Goal: Task Accomplishment & Management: Manage account settings

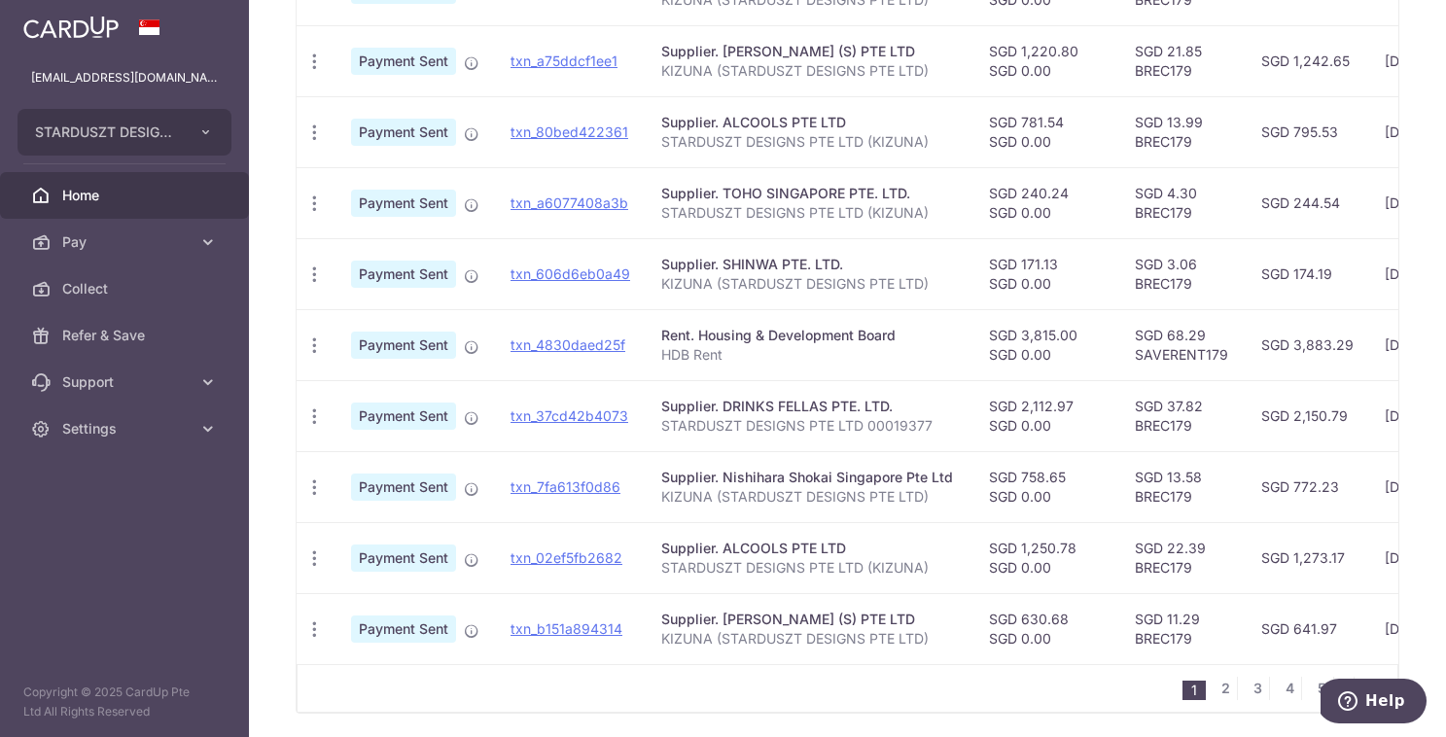
scroll to position [668, 0]
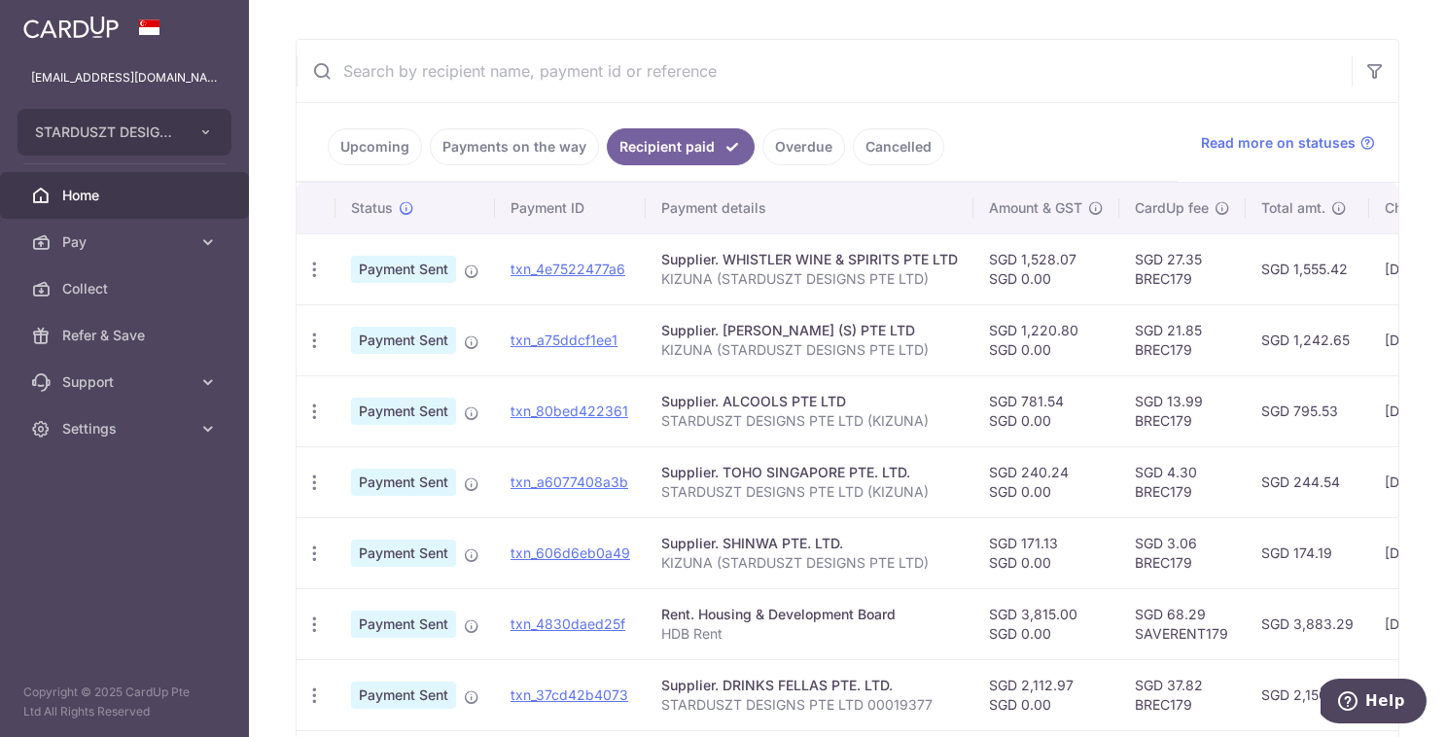
click at [355, 142] on link "Upcoming" at bounding box center [375, 146] width 94 height 37
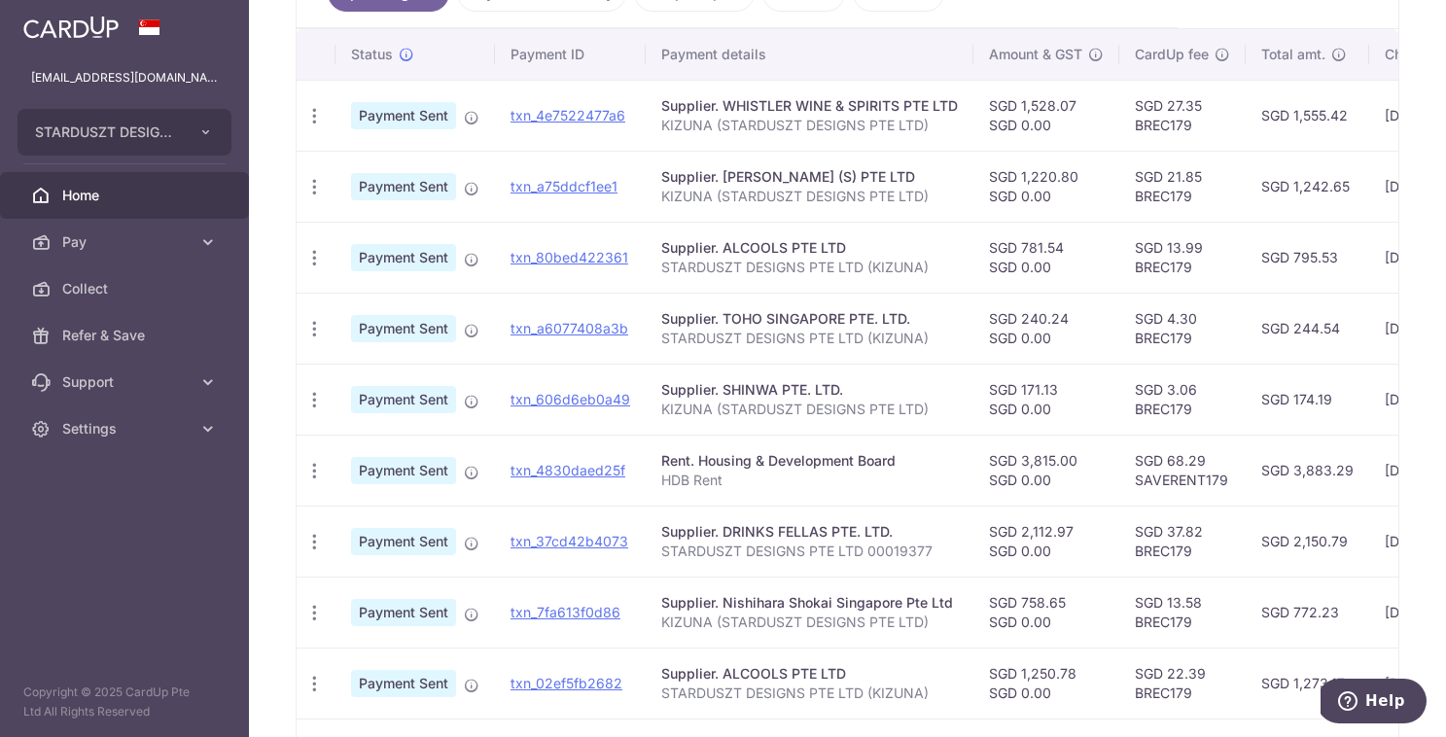
scroll to position [694, 0]
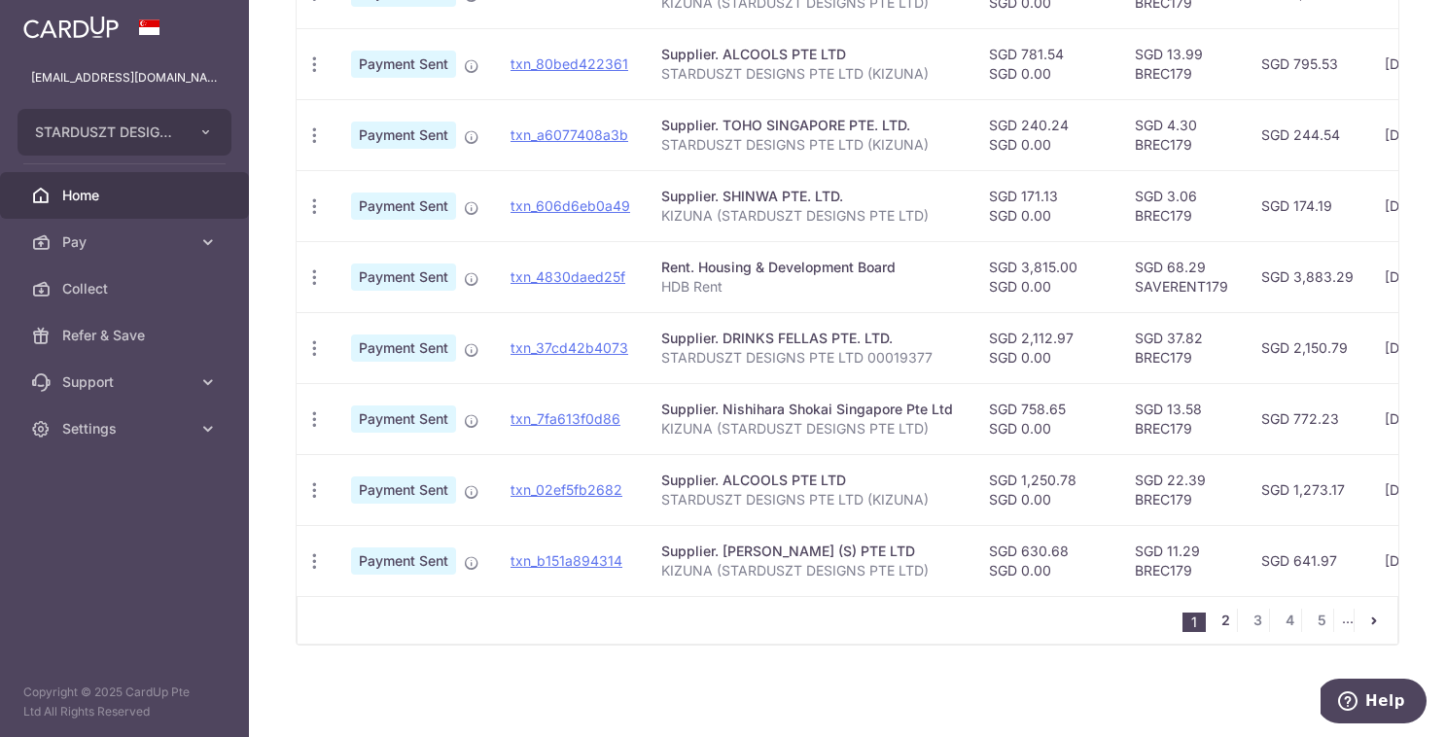
click at [1214, 620] on link "2" at bounding box center [1225, 620] width 23 height 23
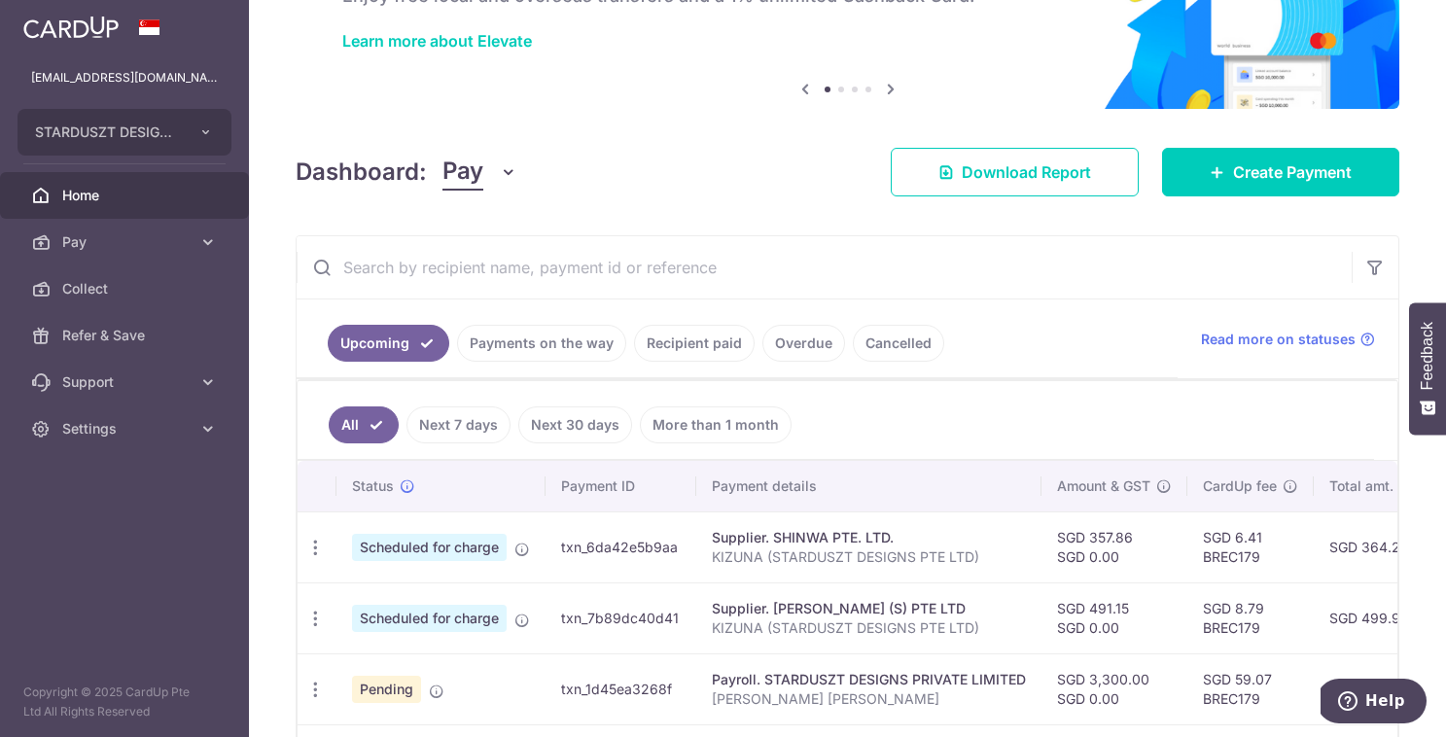
click at [580, 432] on link "Next 30 days" at bounding box center [575, 424] width 114 height 37
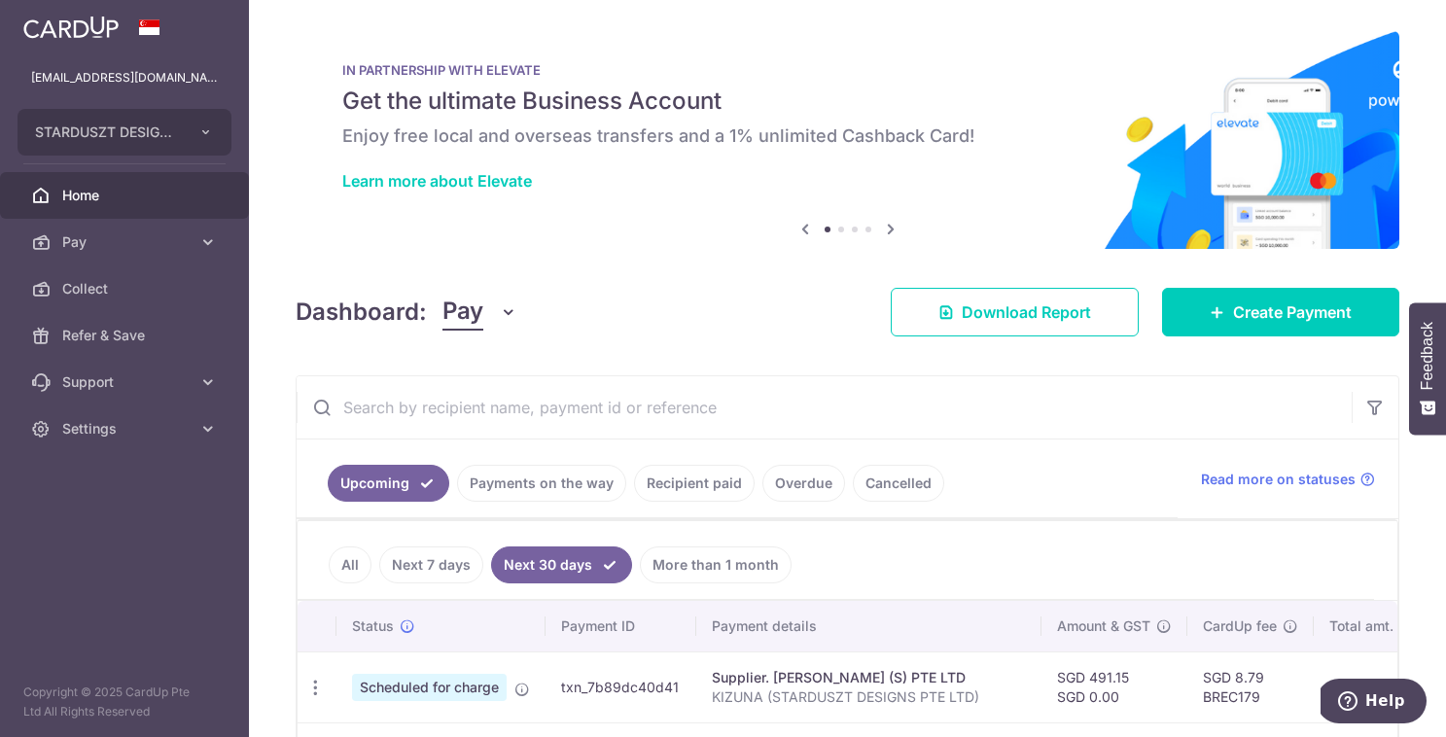
click at [681, 482] on link "Recipient paid" at bounding box center [694, 483] width 121 height 37
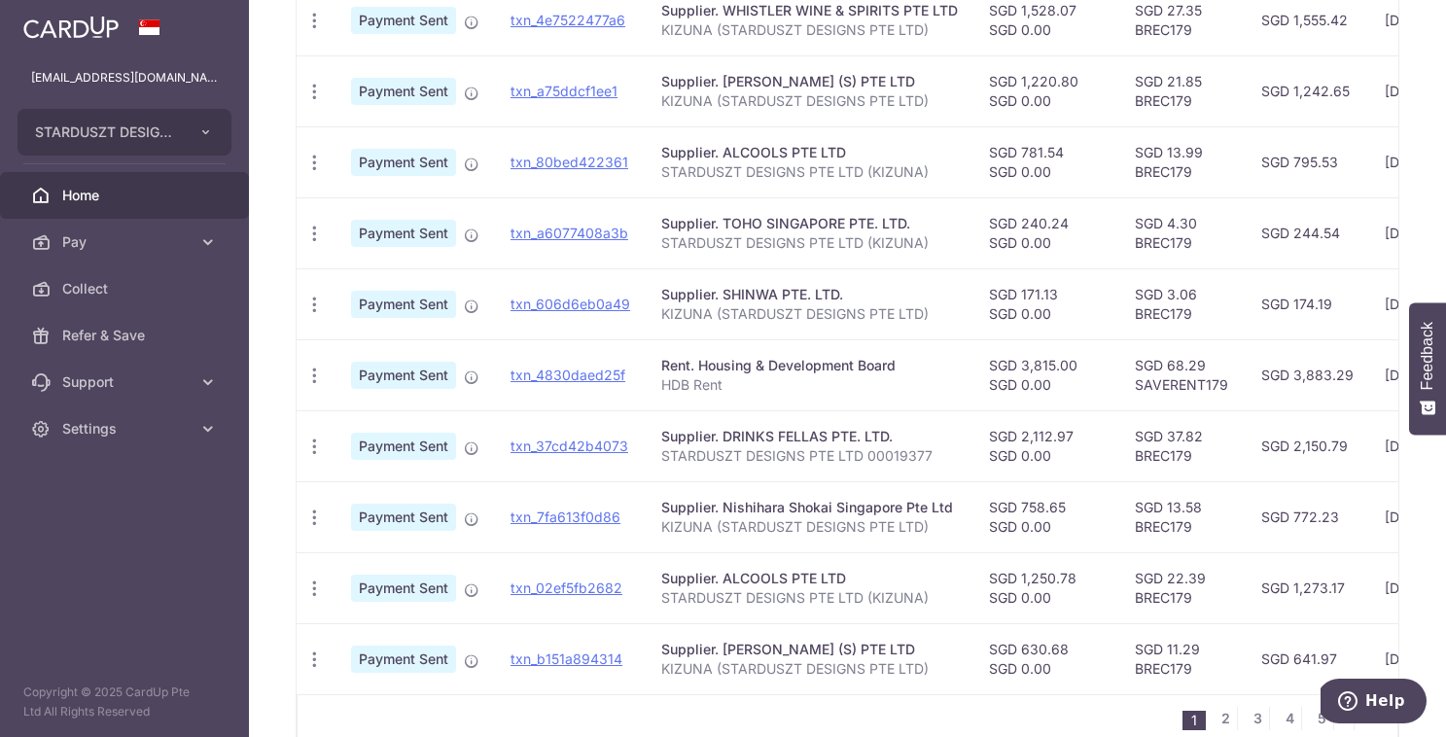
scroll to position [694, 0]
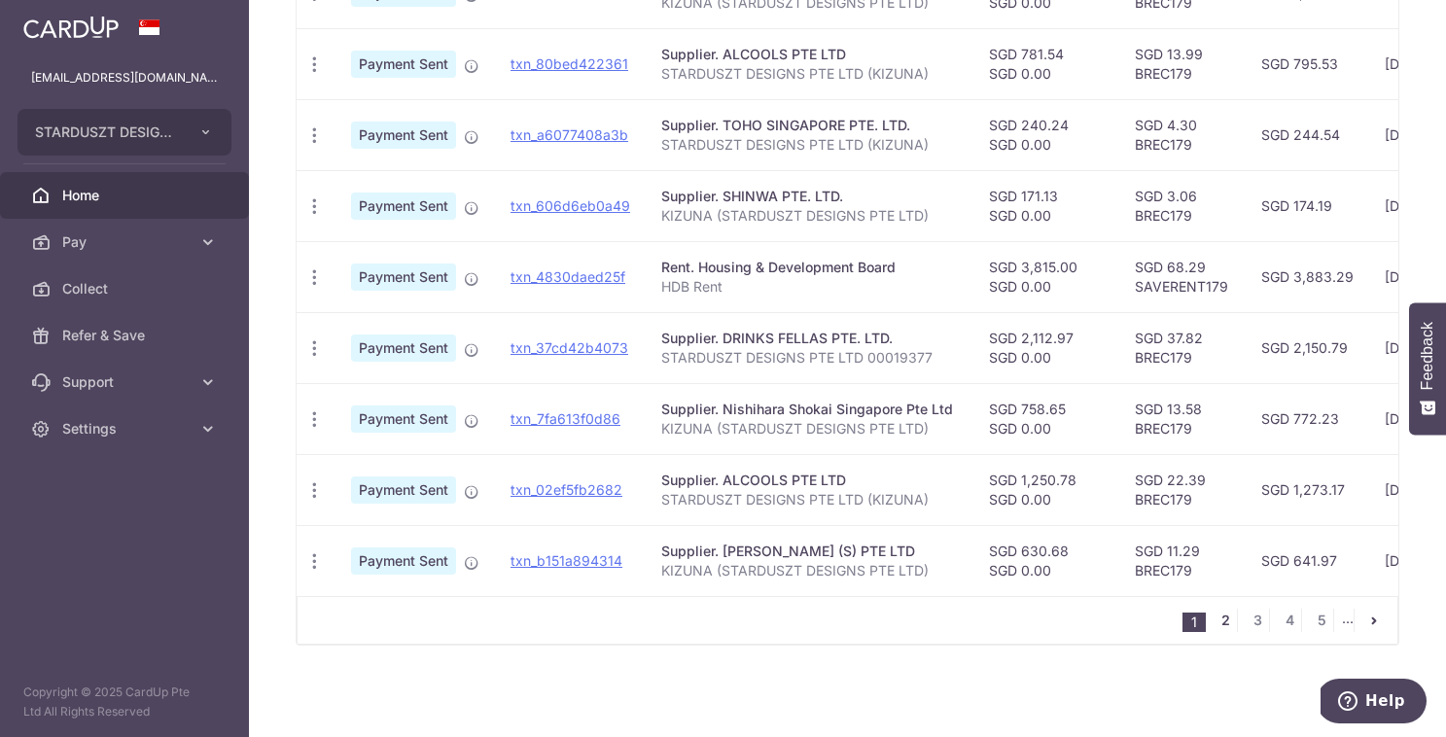
click at [1215, 624] on link "2" at bounding box center [1225, 620] width 23 height 23
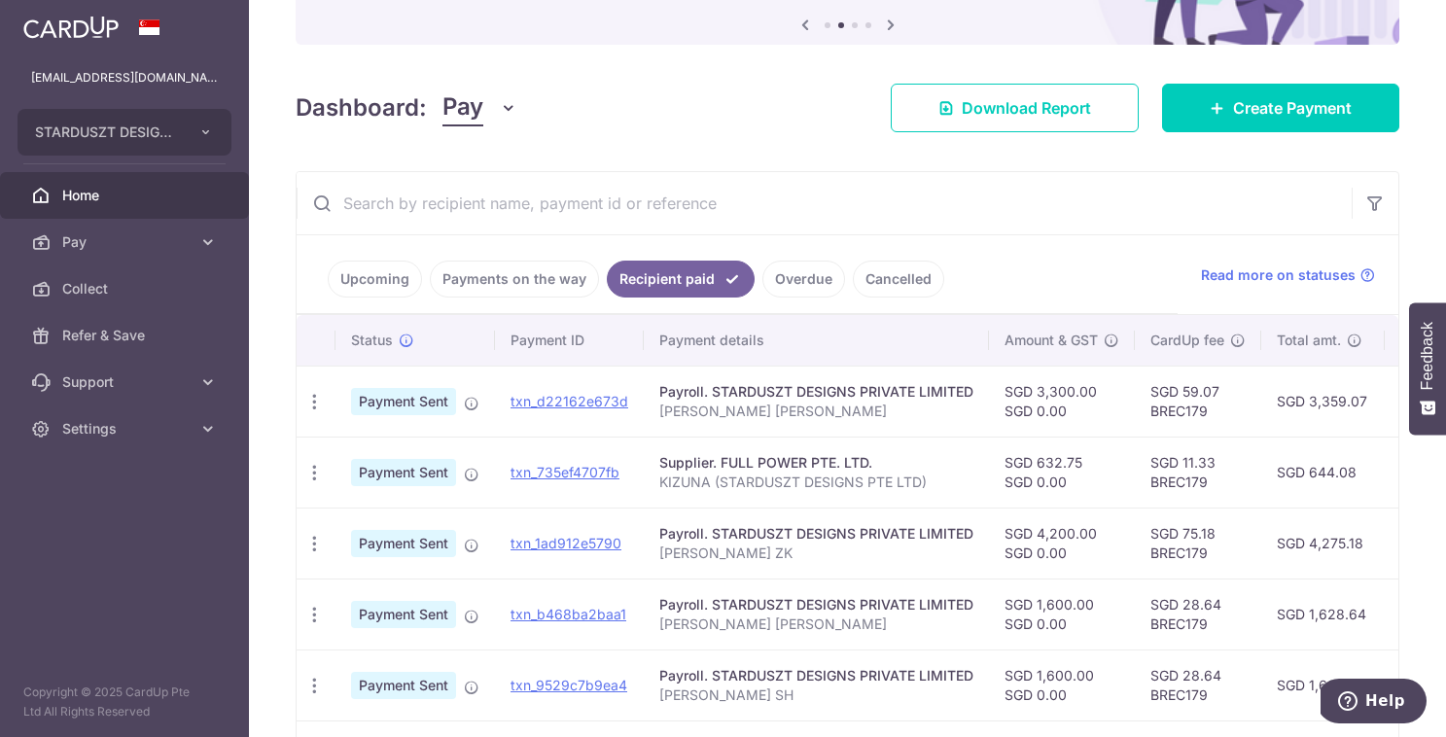
scroll to position [0, 0]
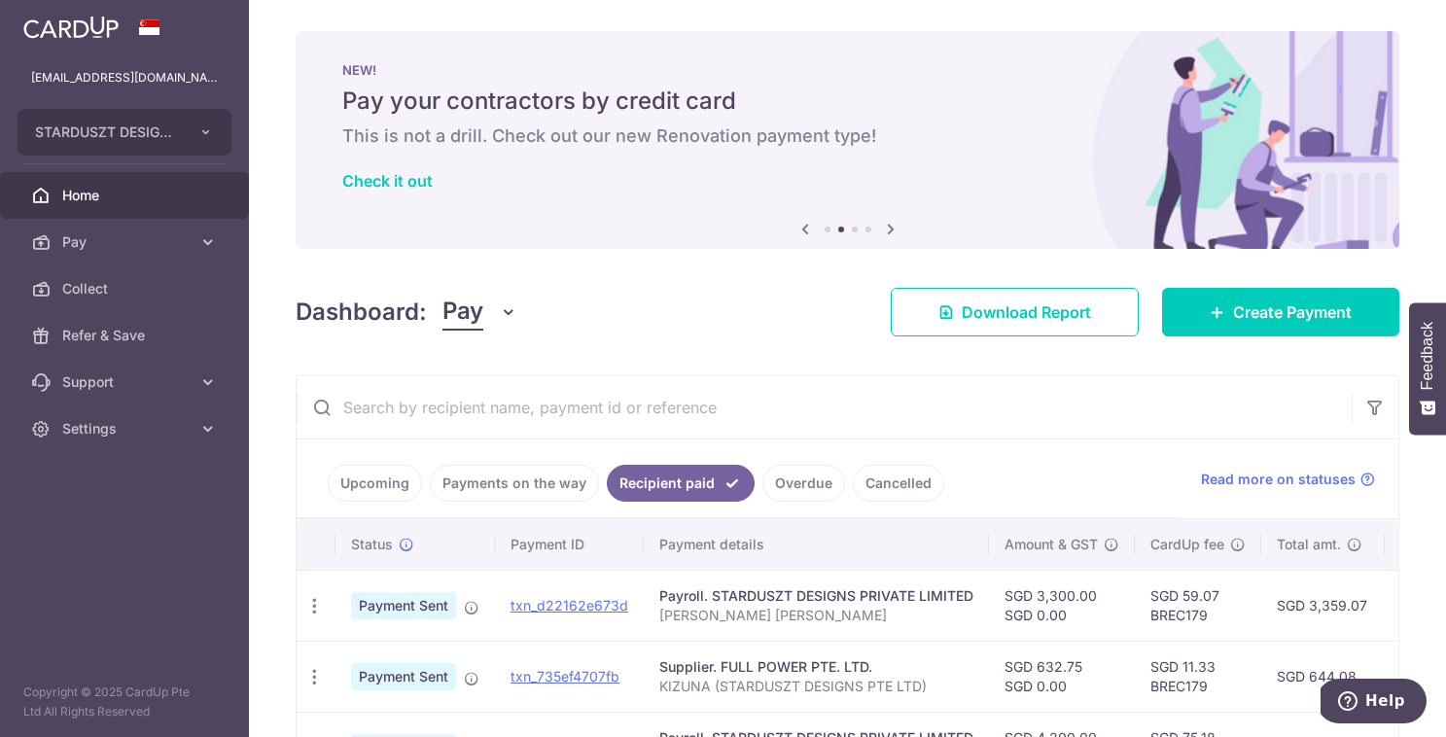
click at [390, 491] on link "Upcoming" at bounding box center [375, 483] width 94 height 37
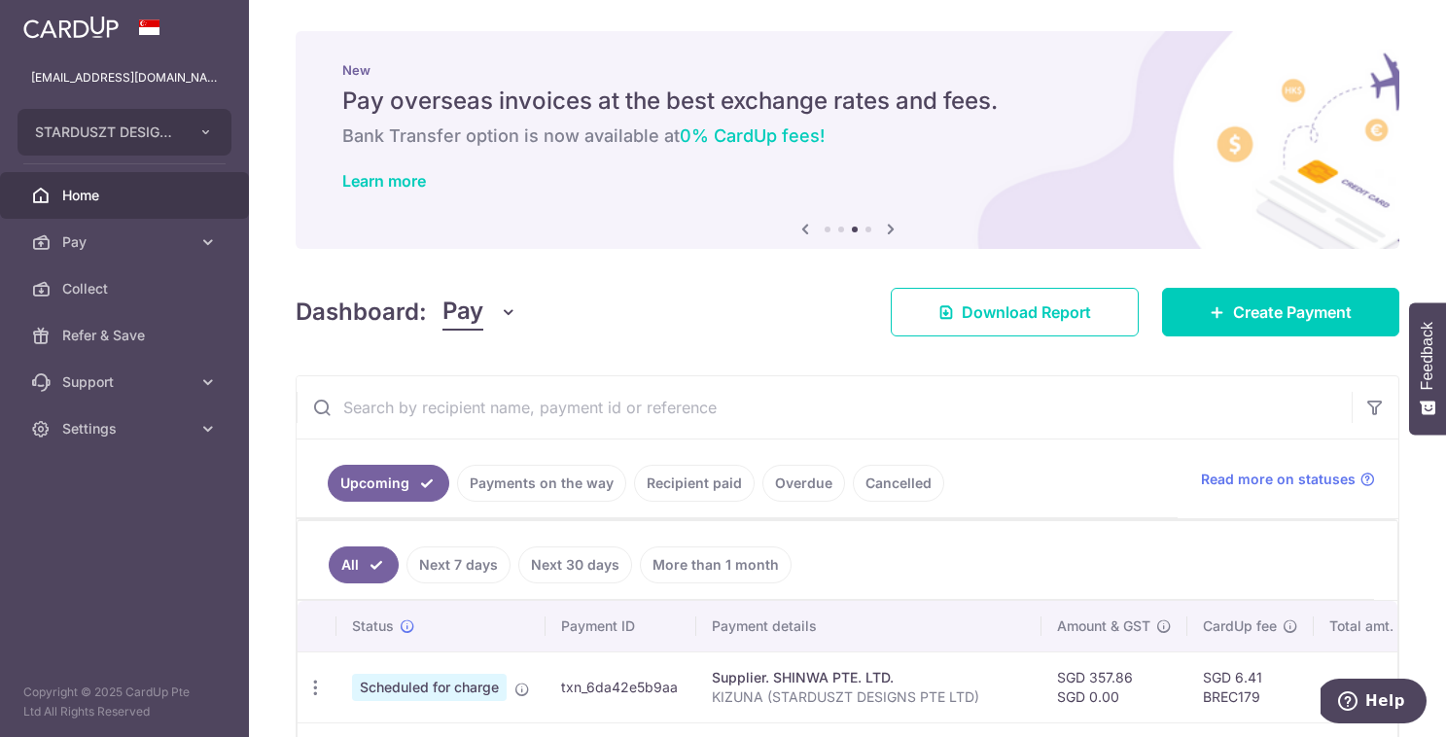
click at [529, 415] on input "text" at bounding box center [824, 407] width 1055 height 62
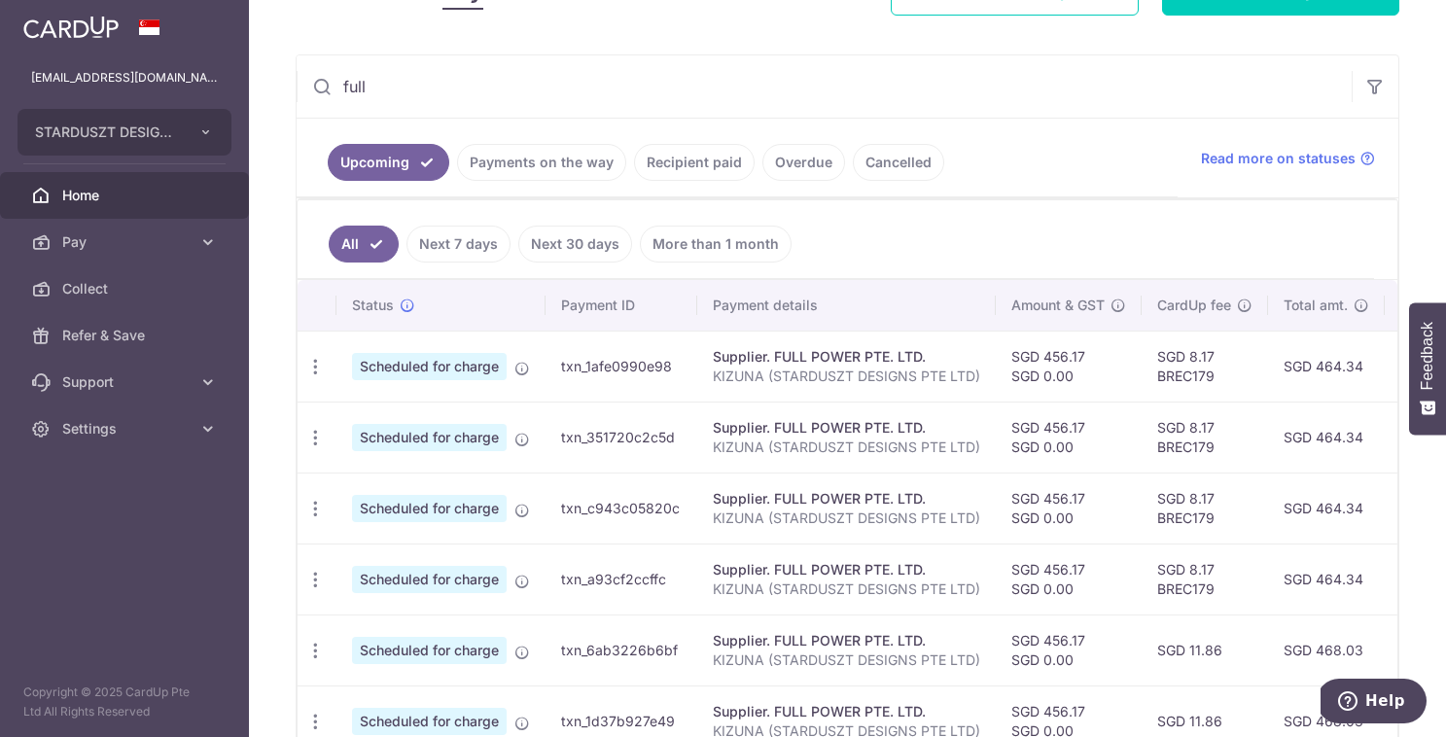
scroll to position [345, 0]
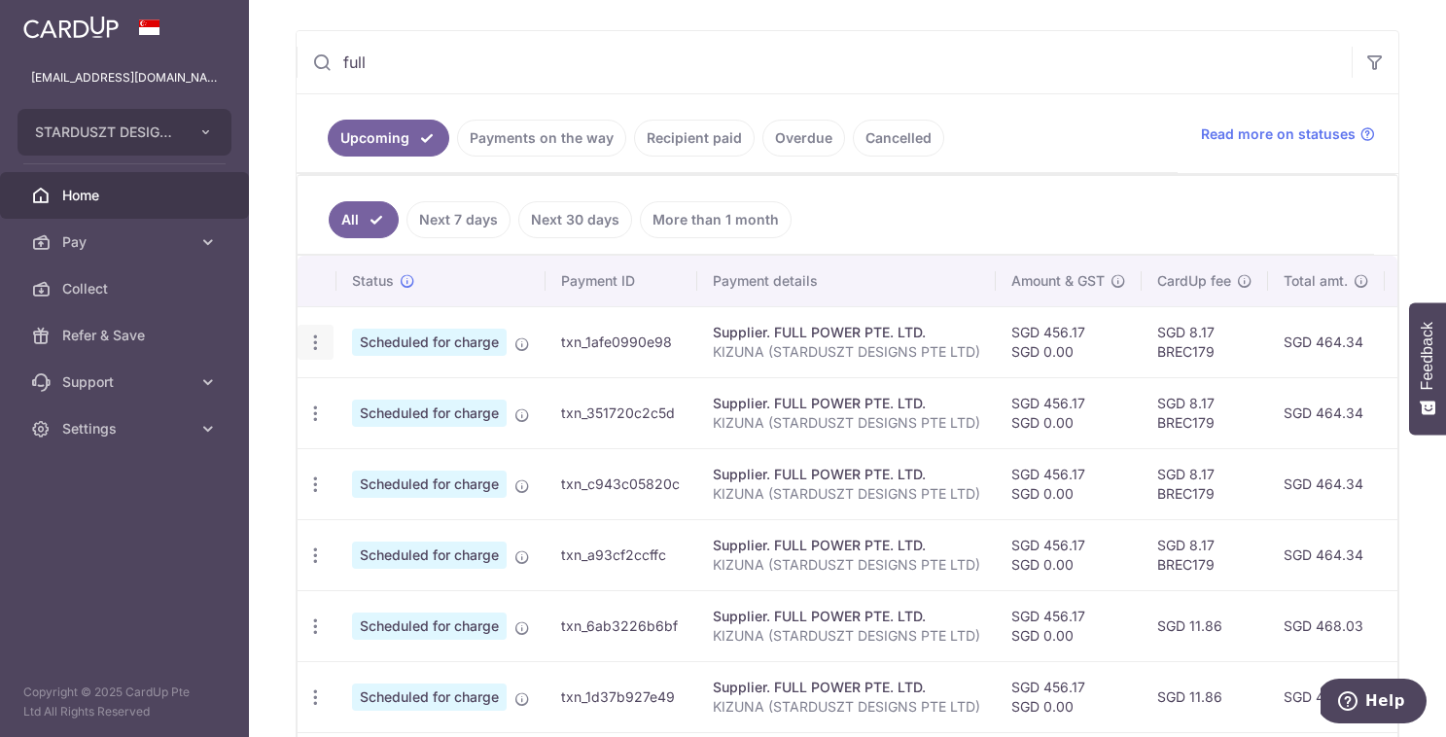
type input "full"
click at [312, 344] on icon "button" at bounding box center [315, 343] width 20 height 20
click at [358, 400] on span "Update payment" at bounding box center [419, 395] width 132 height 23
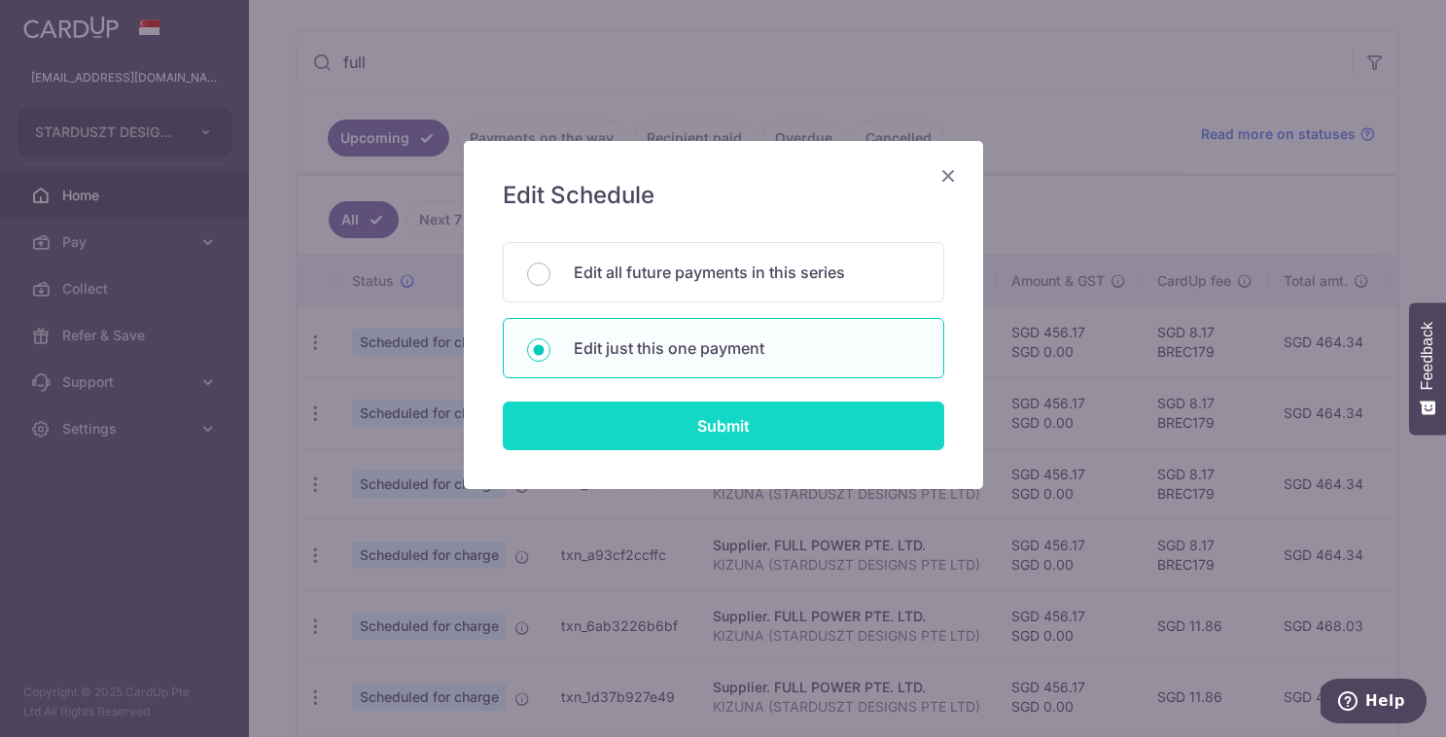
click at [685, 425] on input "Submit" at bounding box center [723, 426] width 441 height 49
radio input "true"
type input "456.17"
type input "0.00"
type input "15/10/2025"
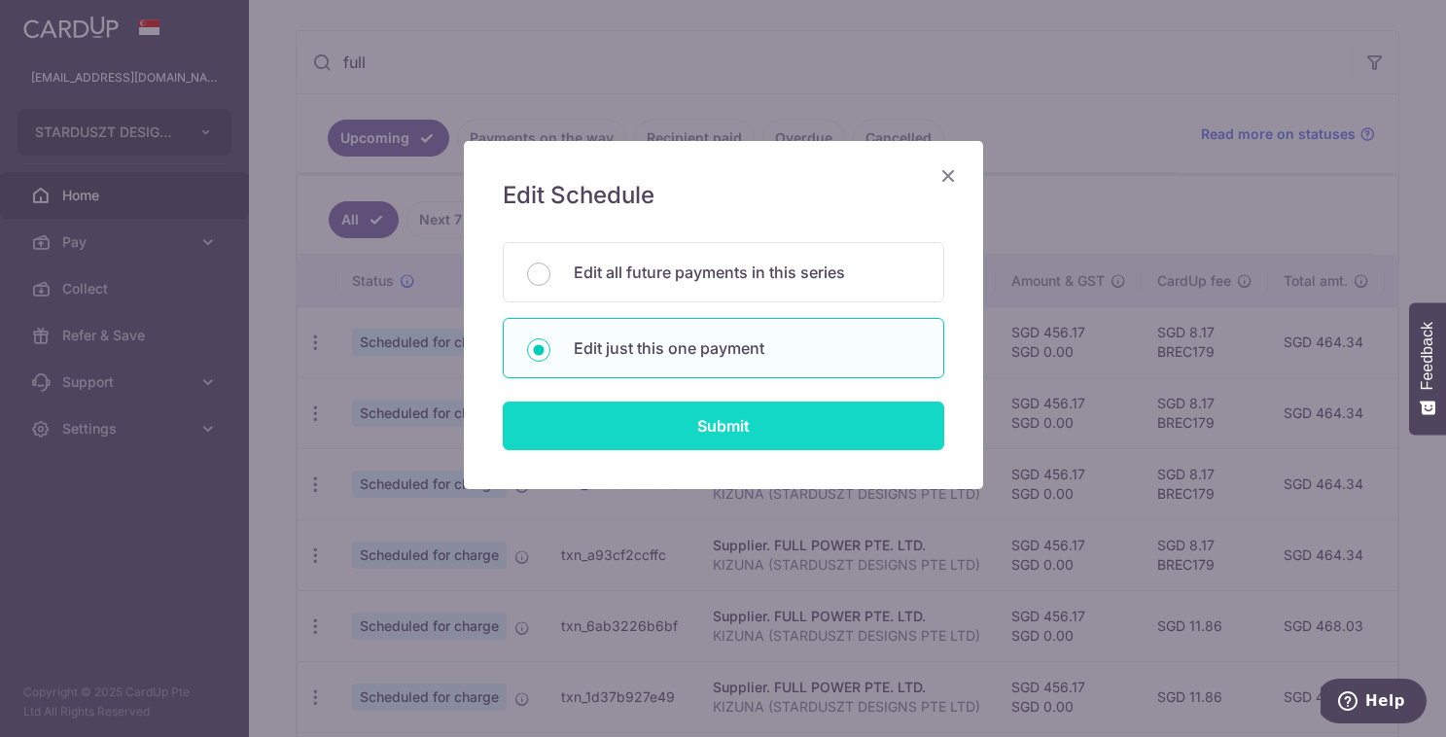
type input "KIZUNA (STARDUSZT DESIGNS PTE LTD)"
type input "ZENRYOKU"
type input "BREC179"
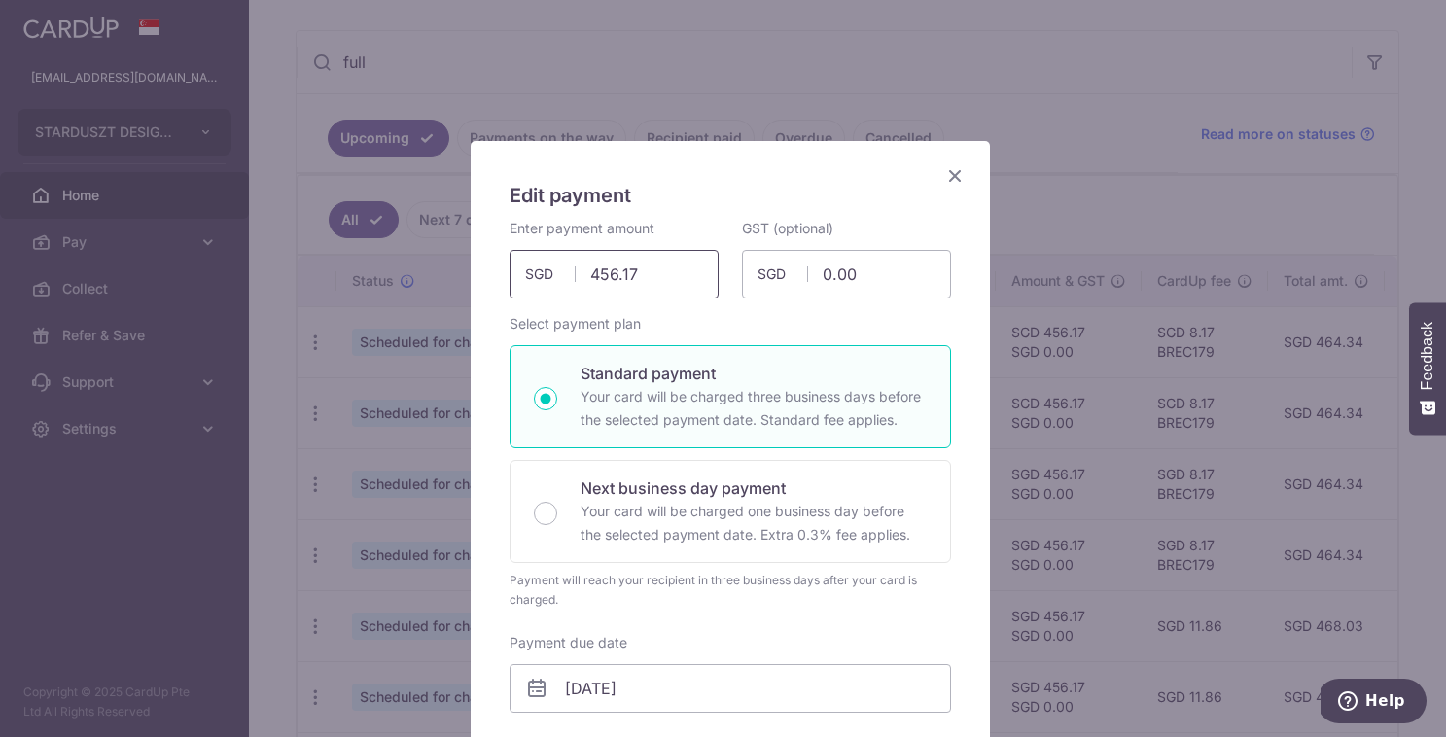
click at [655, 283] on input "456.17" at bounding box center [614, 274] width 209 height 49
paste input "1,123.26"
type input "1,123.26"
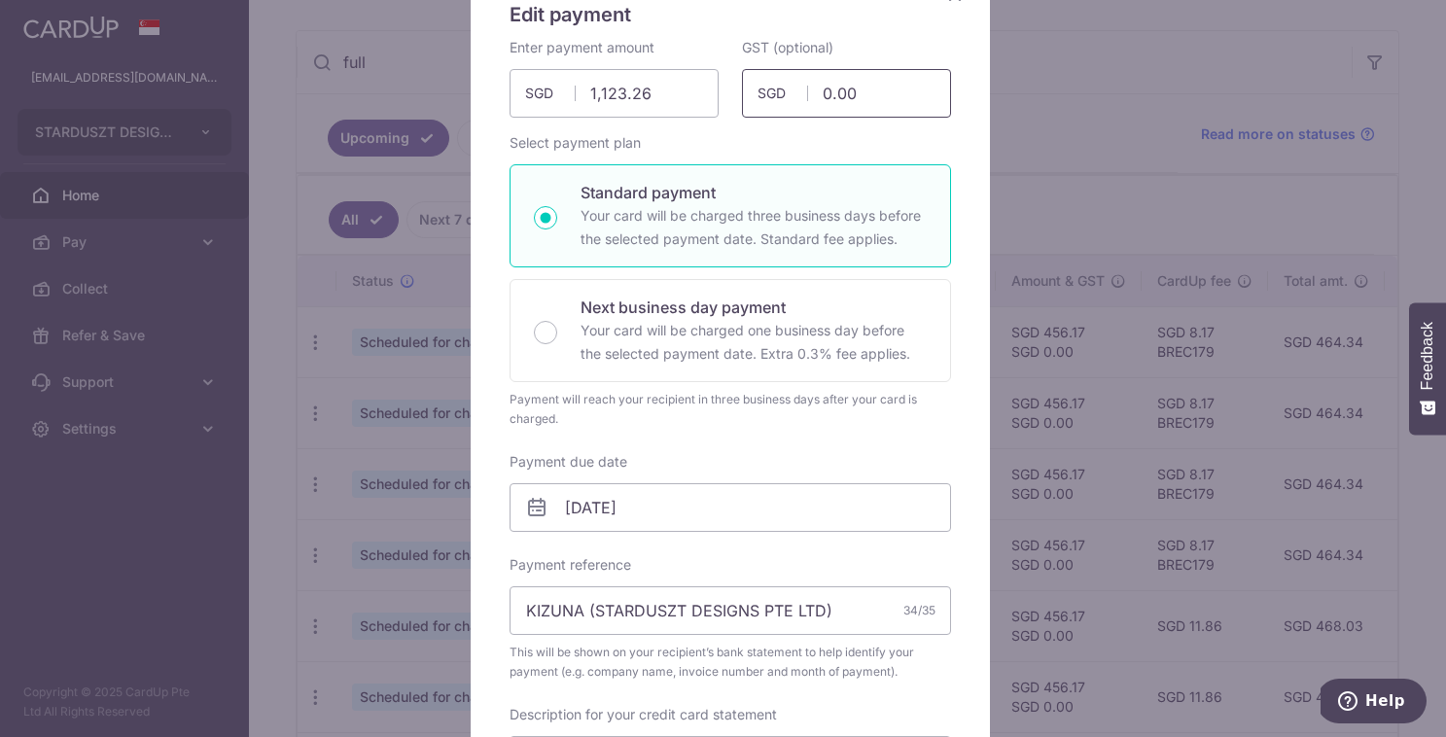
scroll to position [194, 0]
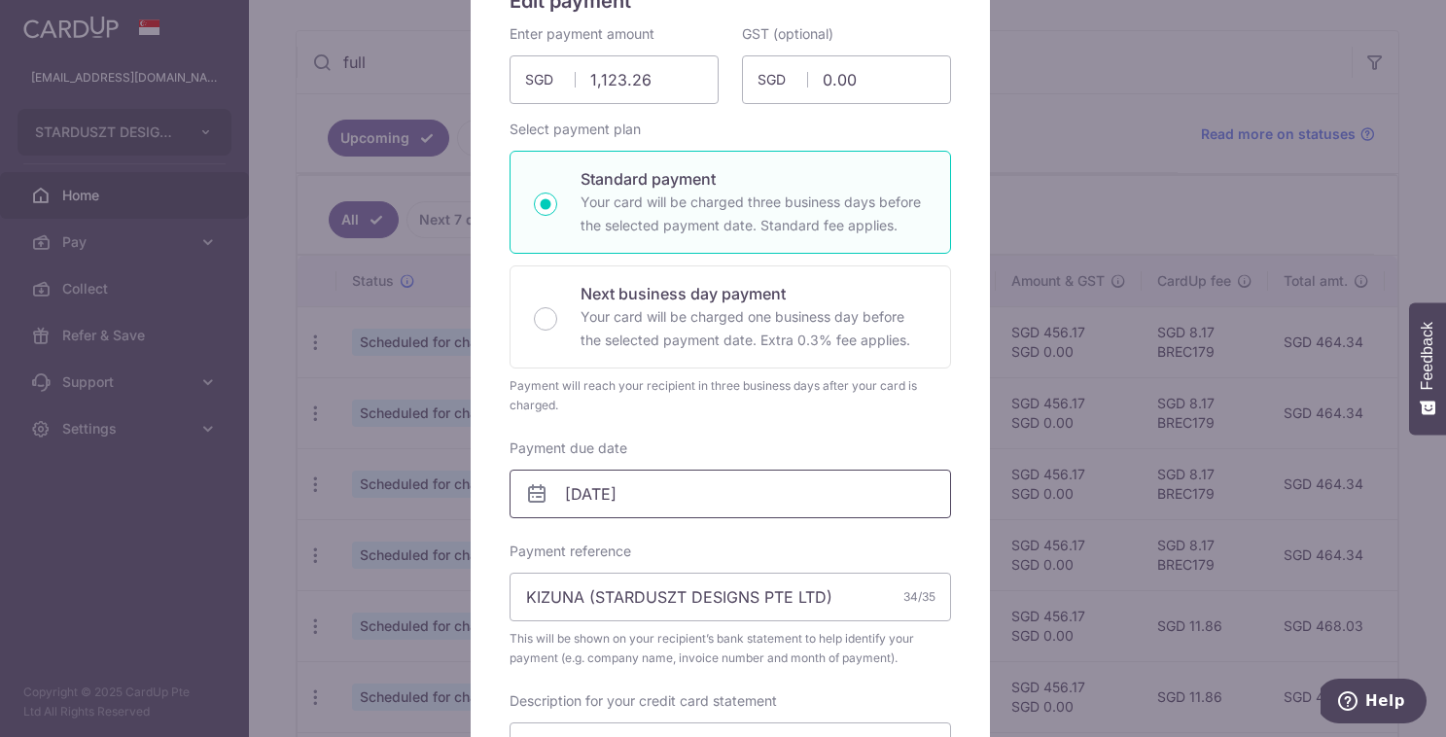
click at [576, 491] on input "15/10/2025" at bounding box center [730, 494] width 441 height 49
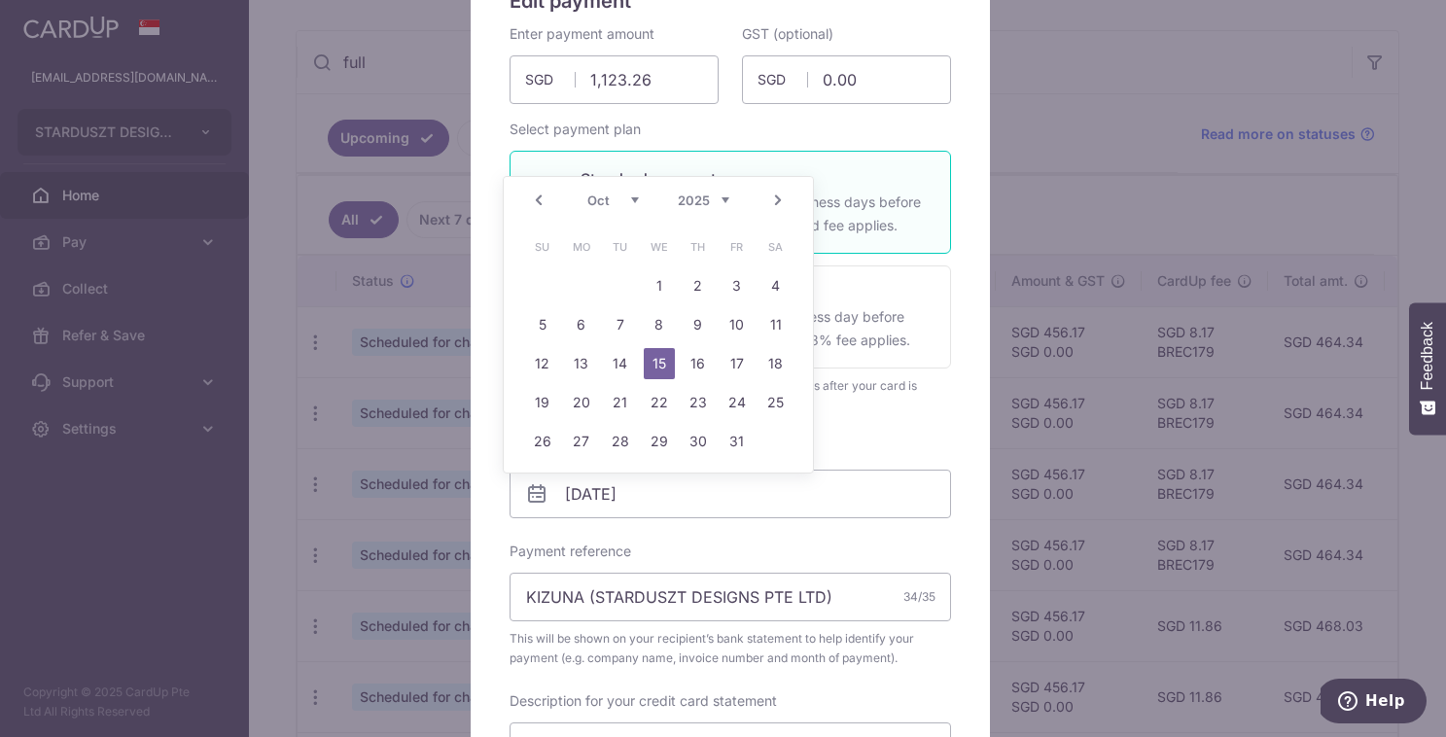
click at [540, 193] on link "Prev" at bounding box center [538, 200] width 23 height 23
click at [650, 320] on link "10" at bounding box center [659, 324] width 31 height 31
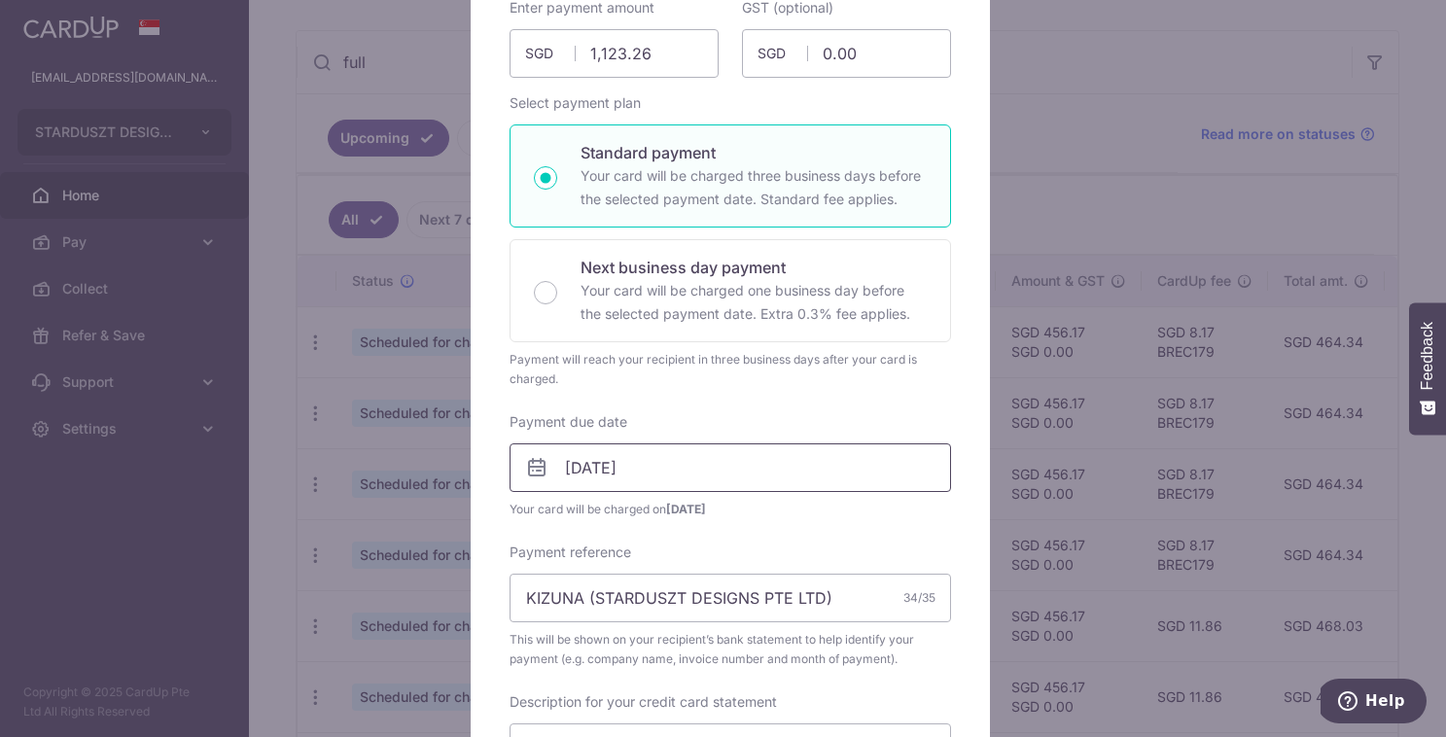
scroll to position [204, 0]
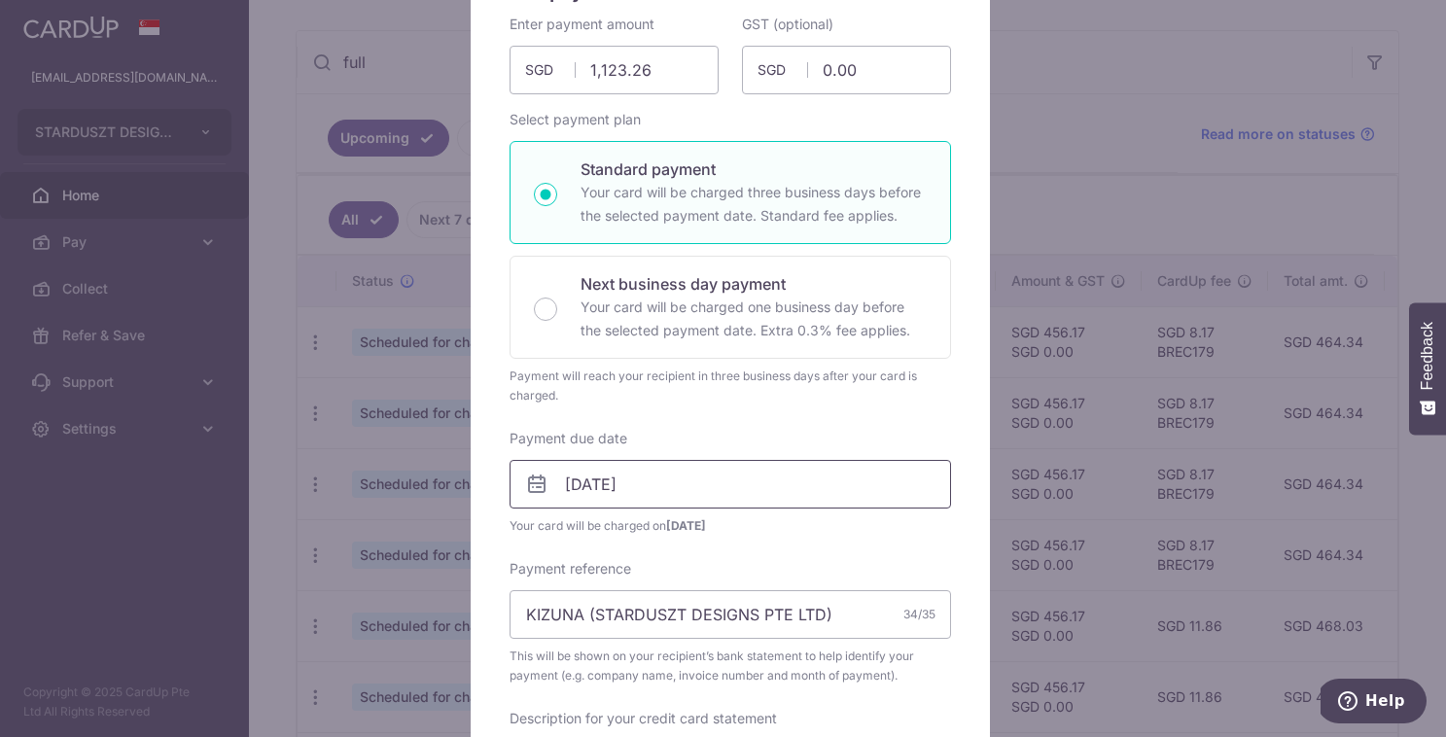
click at [662, 476] on input "[DATE]" at bounding box center [730, 484] width 441 height 49
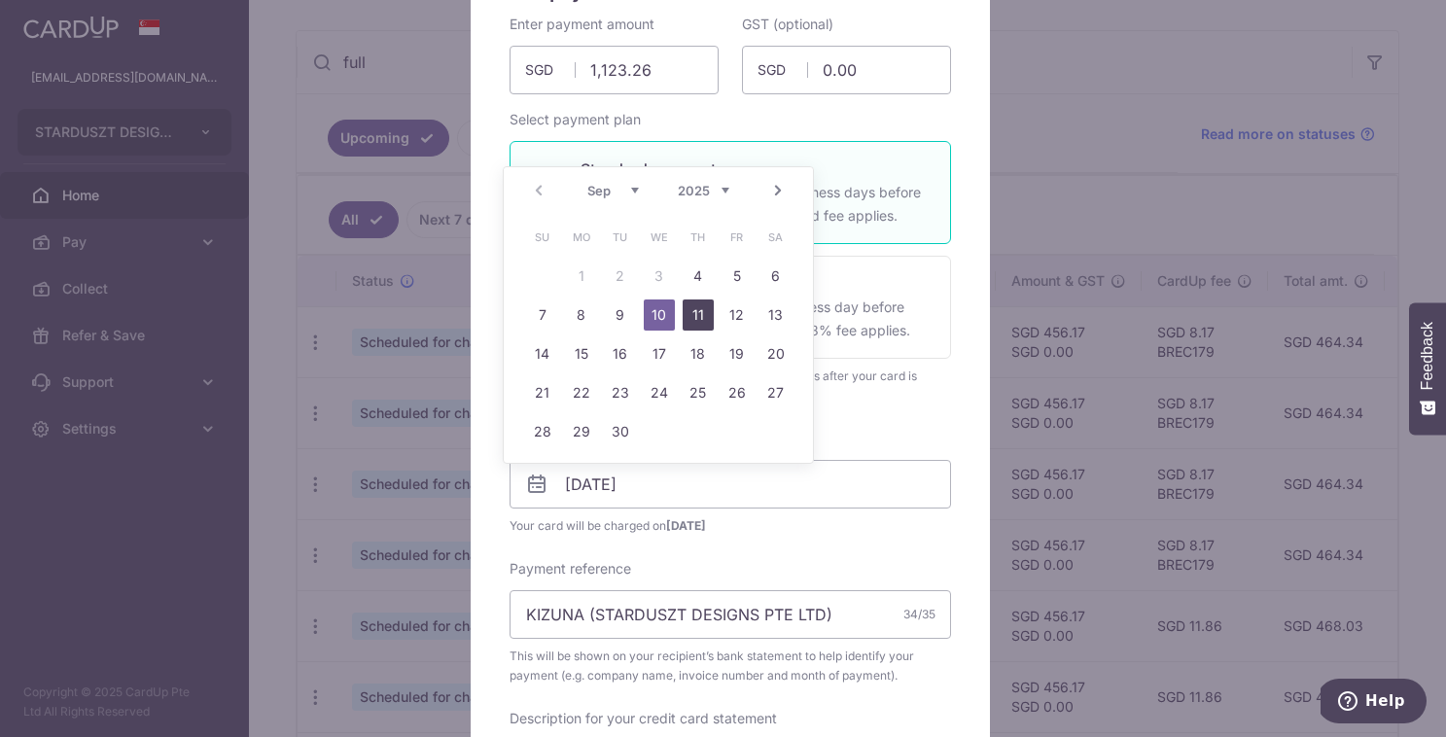
click at [706, 318] on link "11" at bounding box center [698, 315] width 31 height 31
type input "[DATE]"
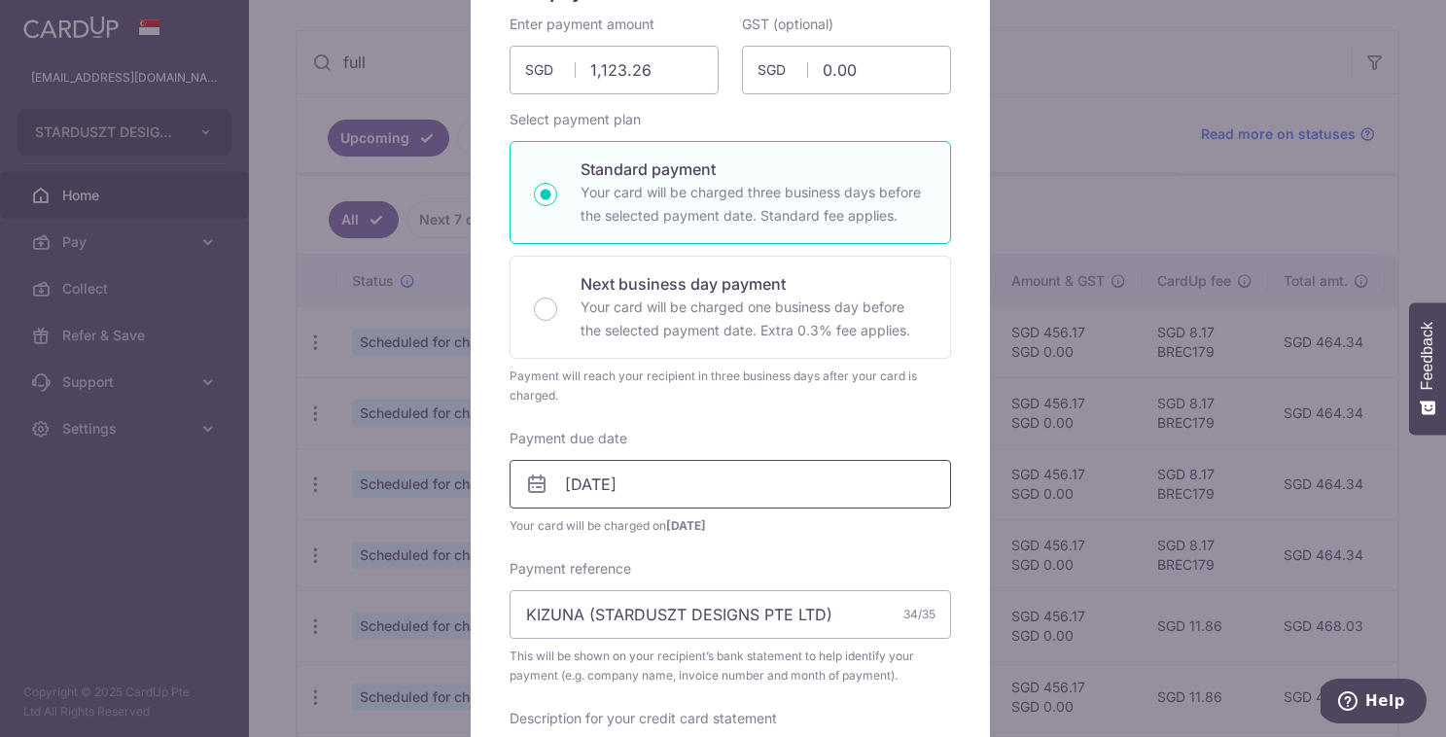
click at [651, 486] on input "[DATE]" at bounding box center [730, 484] width 441 height 49
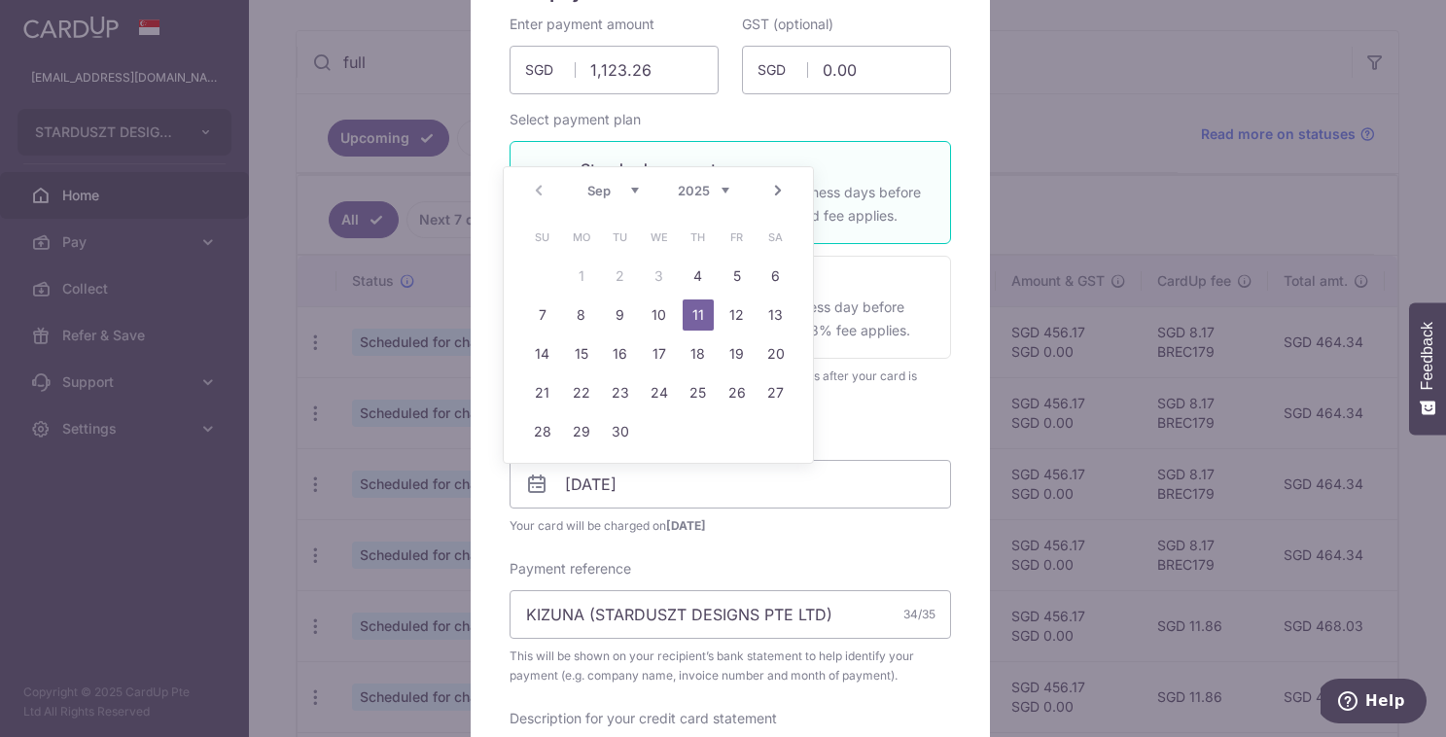
click at [780, 557] on div "Enter payment amount 1,123.26 1123.26 SGD To change the payment amount, please …" at bounding box center [730, 624] width 441 height 1219
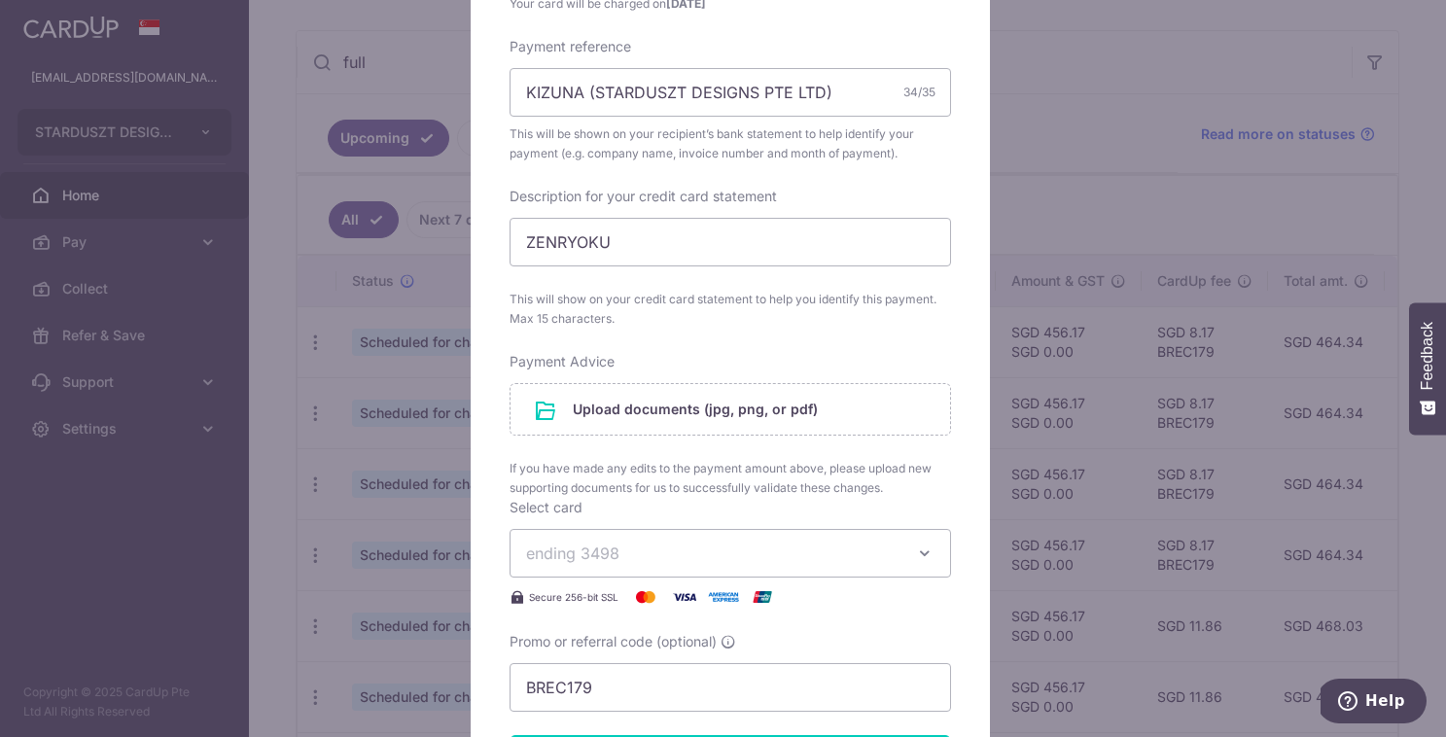
scroll to position [733, 0]
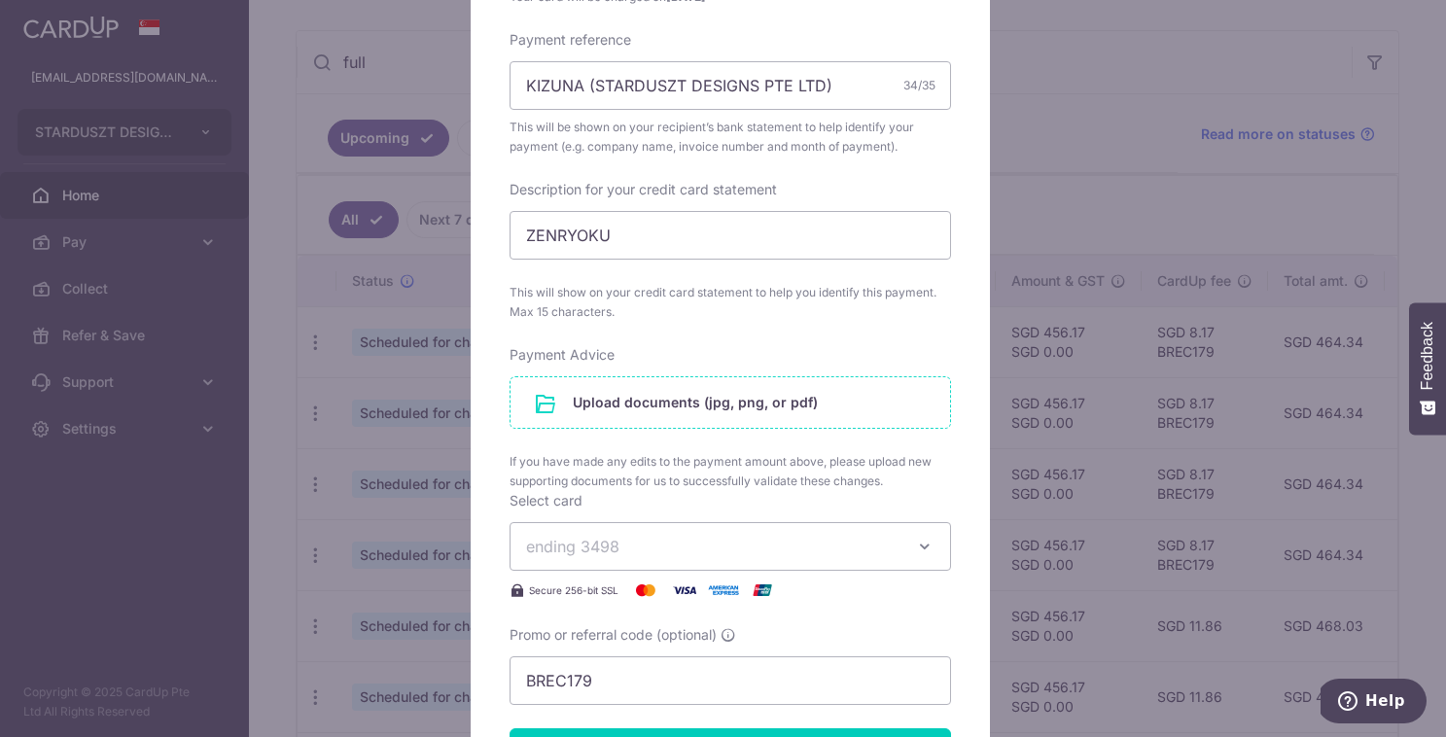
click at [714, 407] on input "file" at bounding box center [731, 402] width 440 height 51
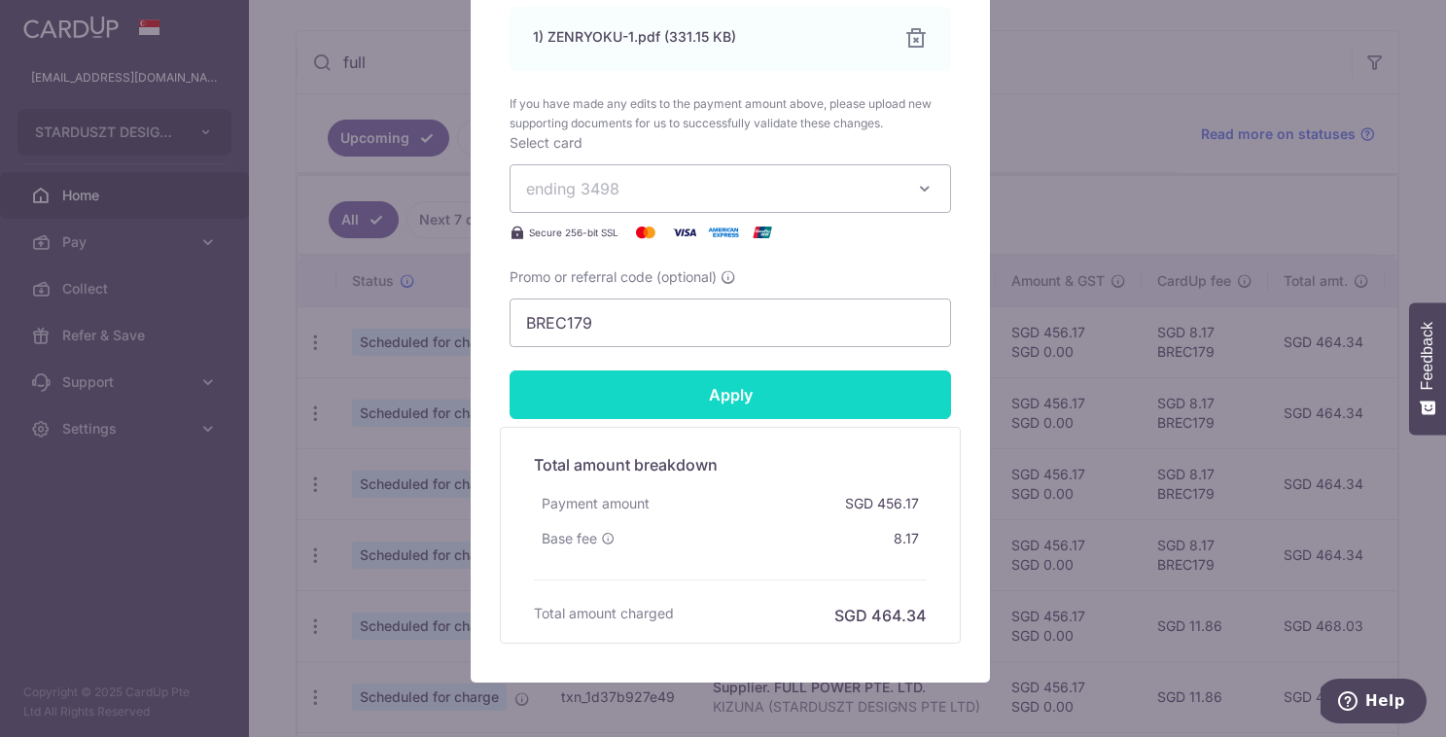
scroll to position [1446, 0]
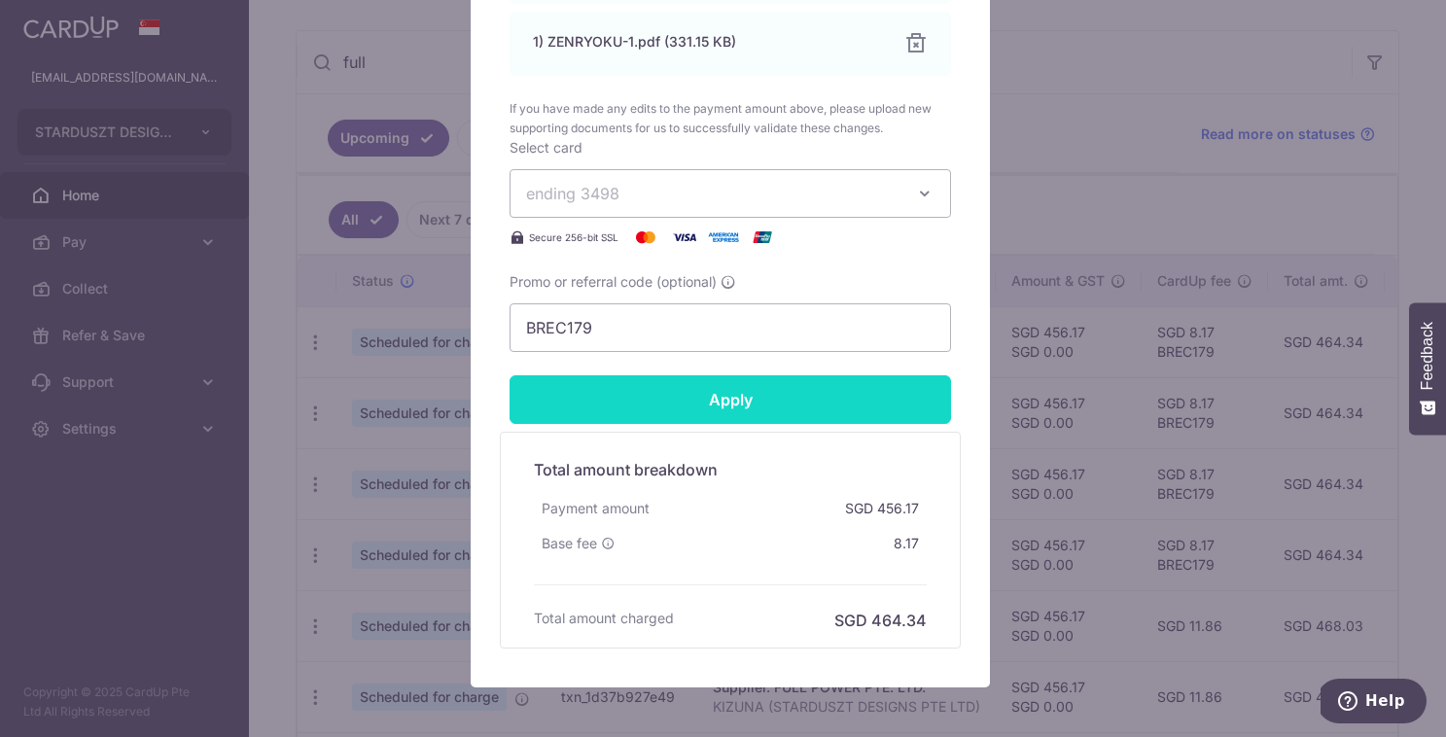
click at [717, 398] on input "Apply" at bounding box center [730, 399] width 441 height 49
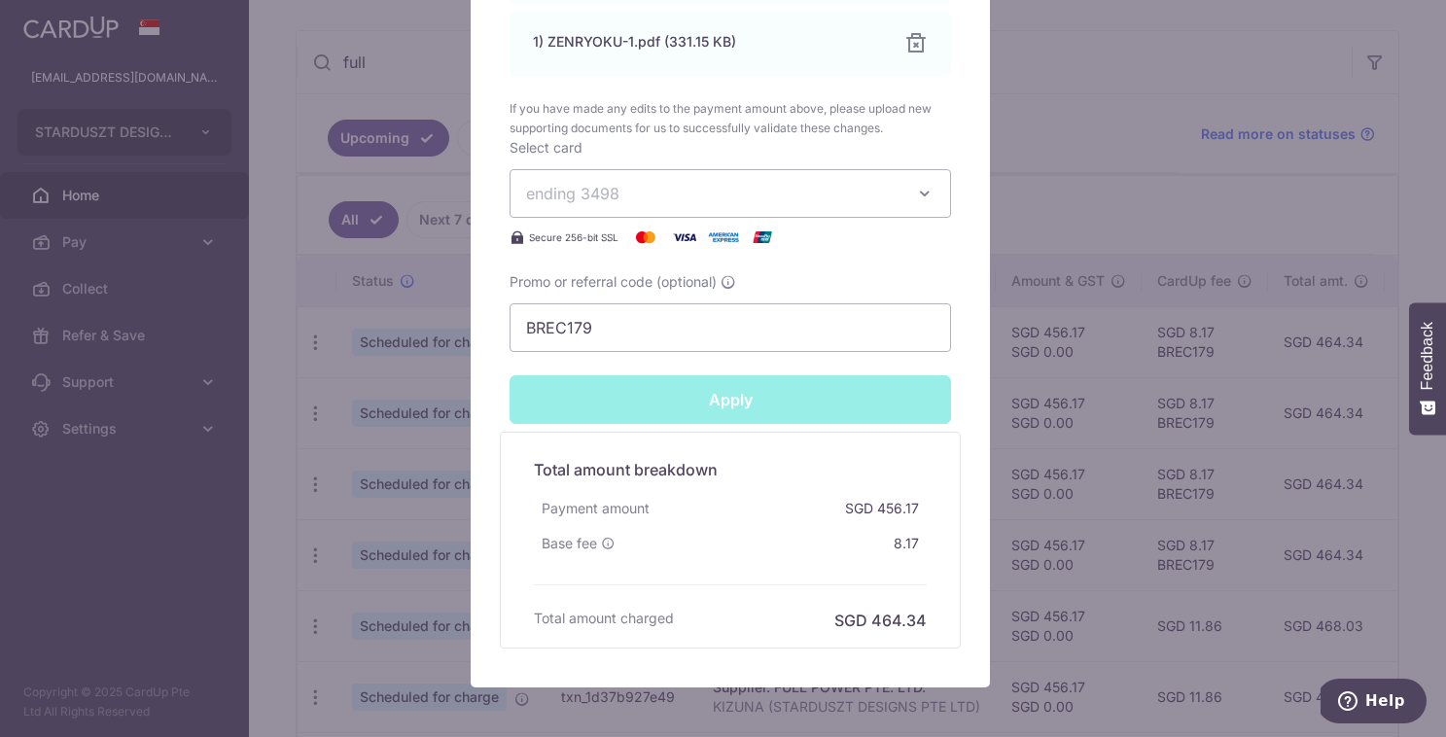
type input "Successfully Applied"
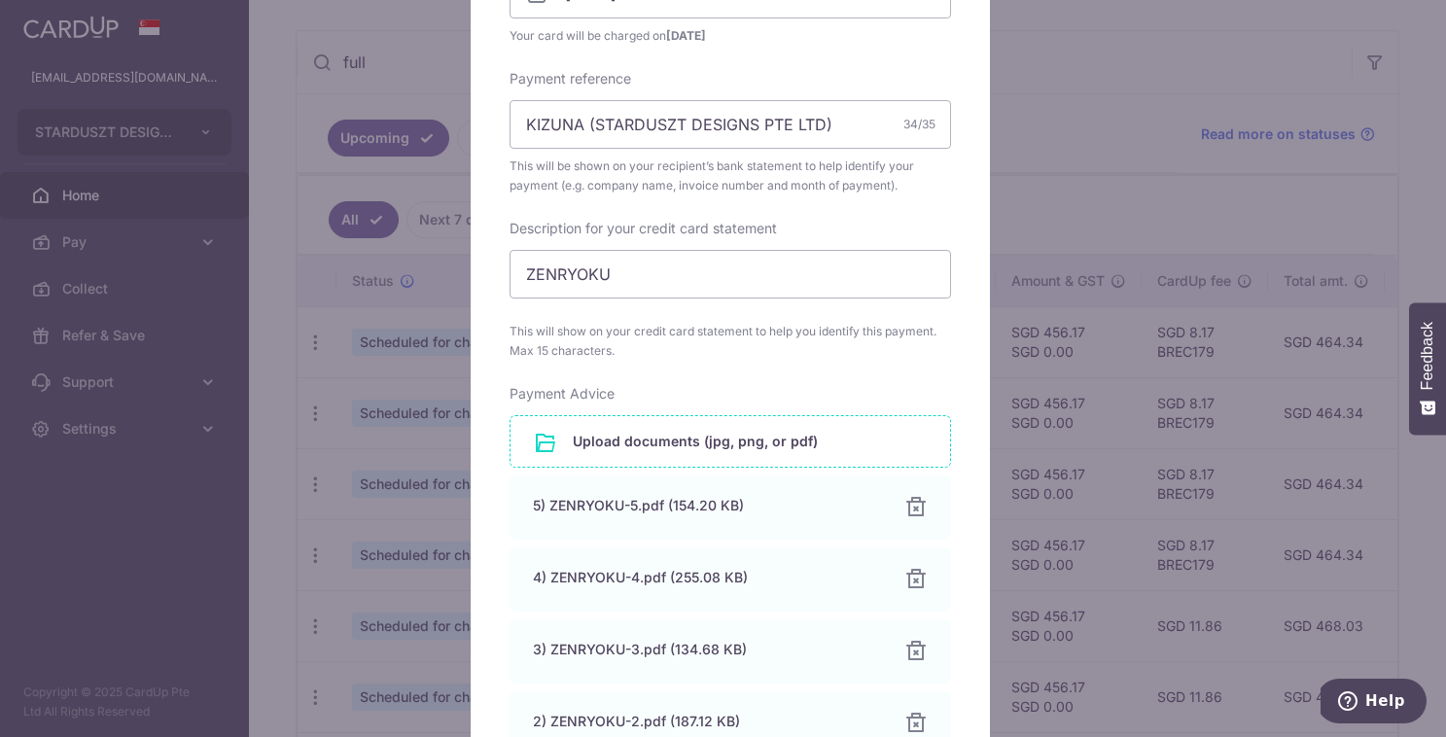
scroll to position [0, 0]
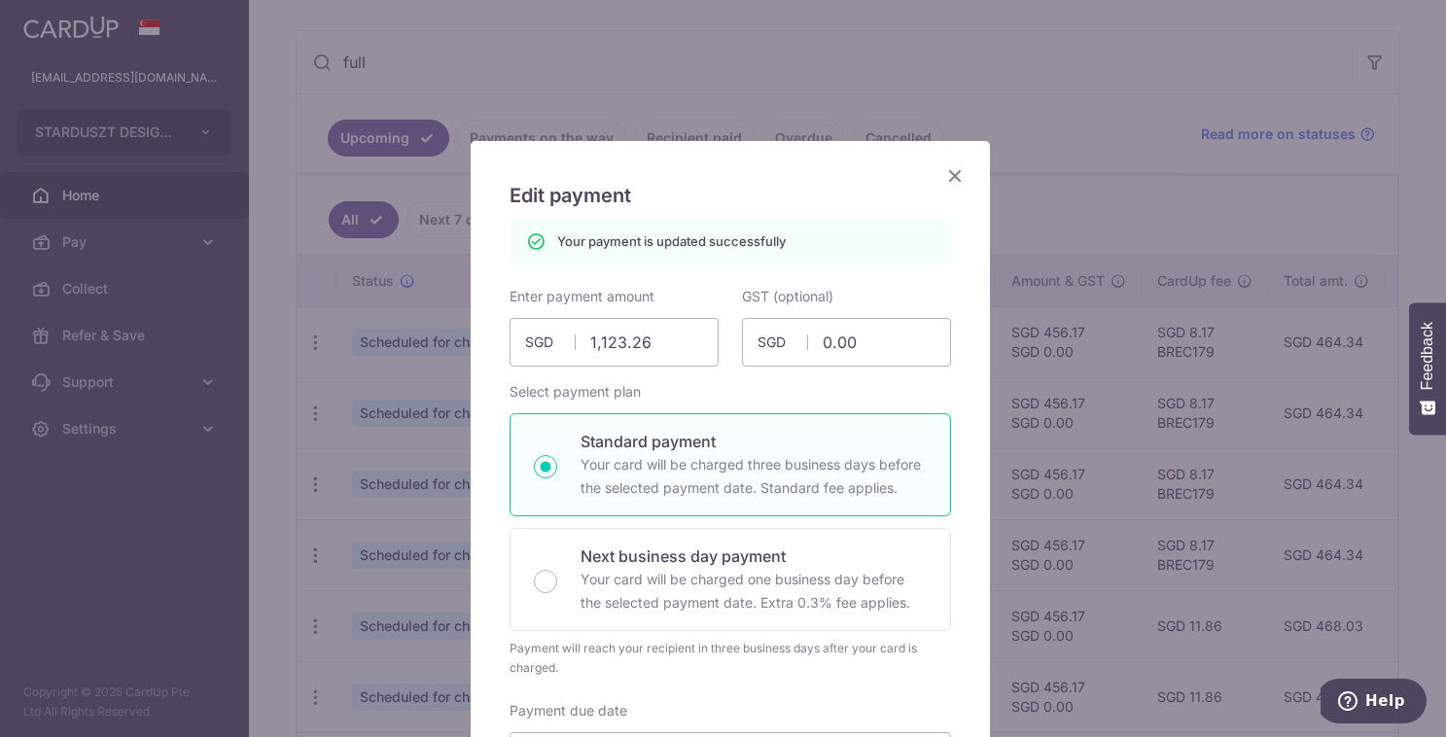
click at [947, 180] on icon "Close" at bounding box center [954, 175] width 23 height 24
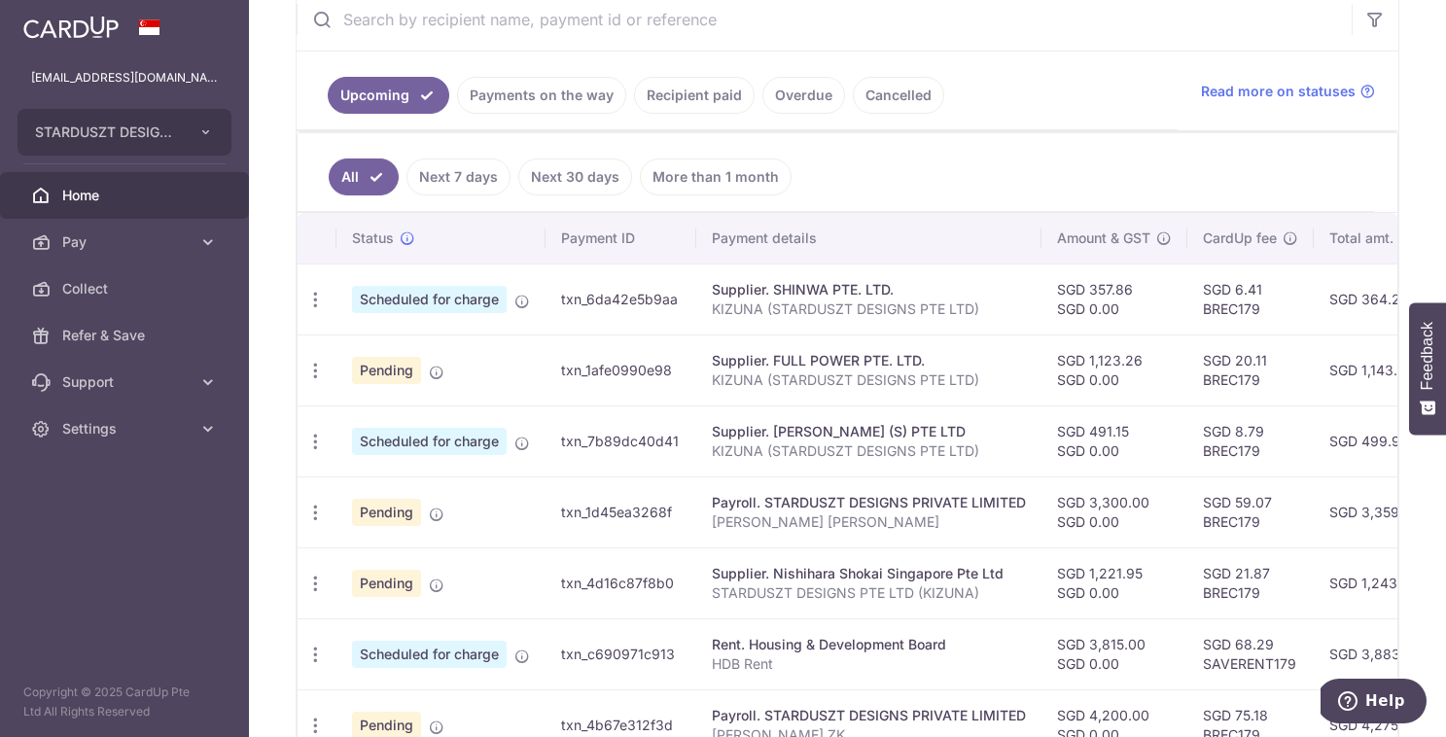
scroll to position [361, 0]
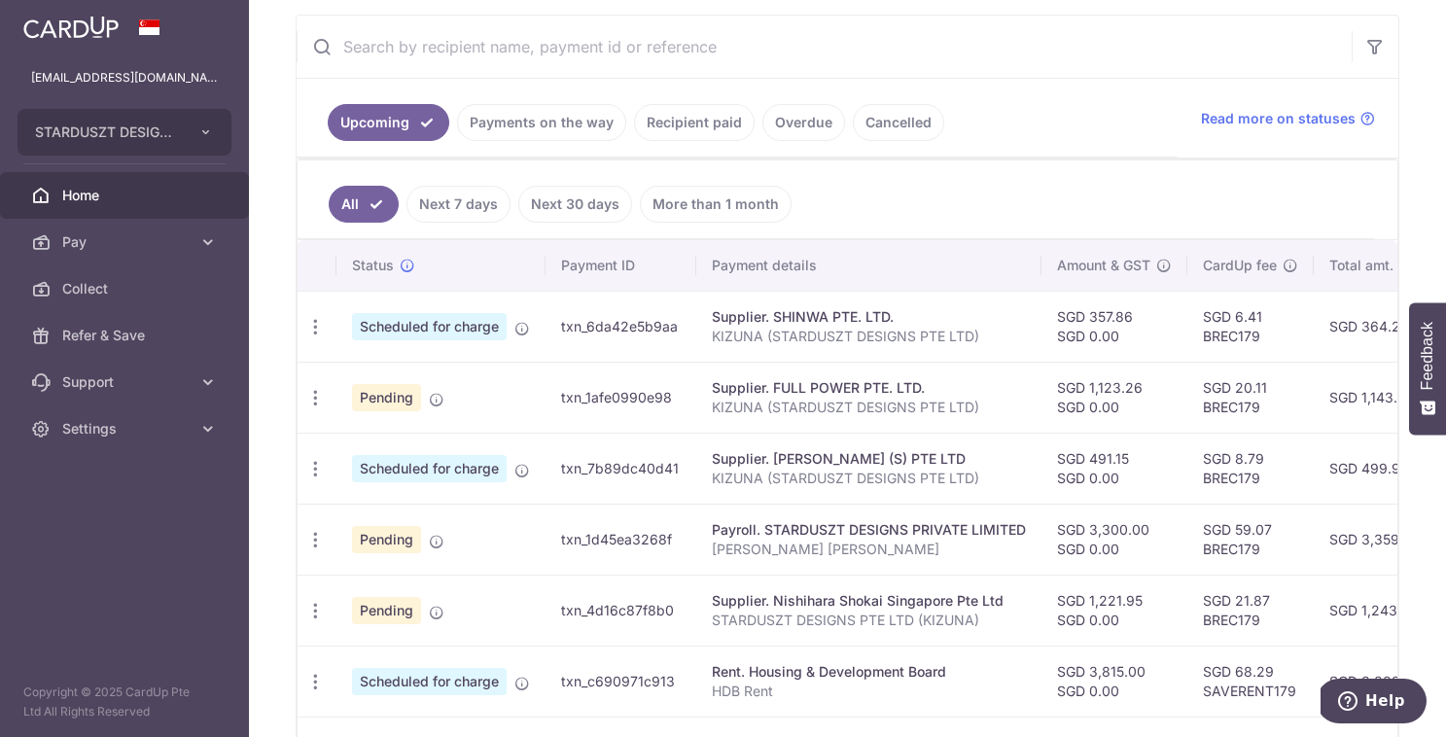
click at [478, 216] on link "Next 7 days" at bounding box center [458, 204] width 104 height 37
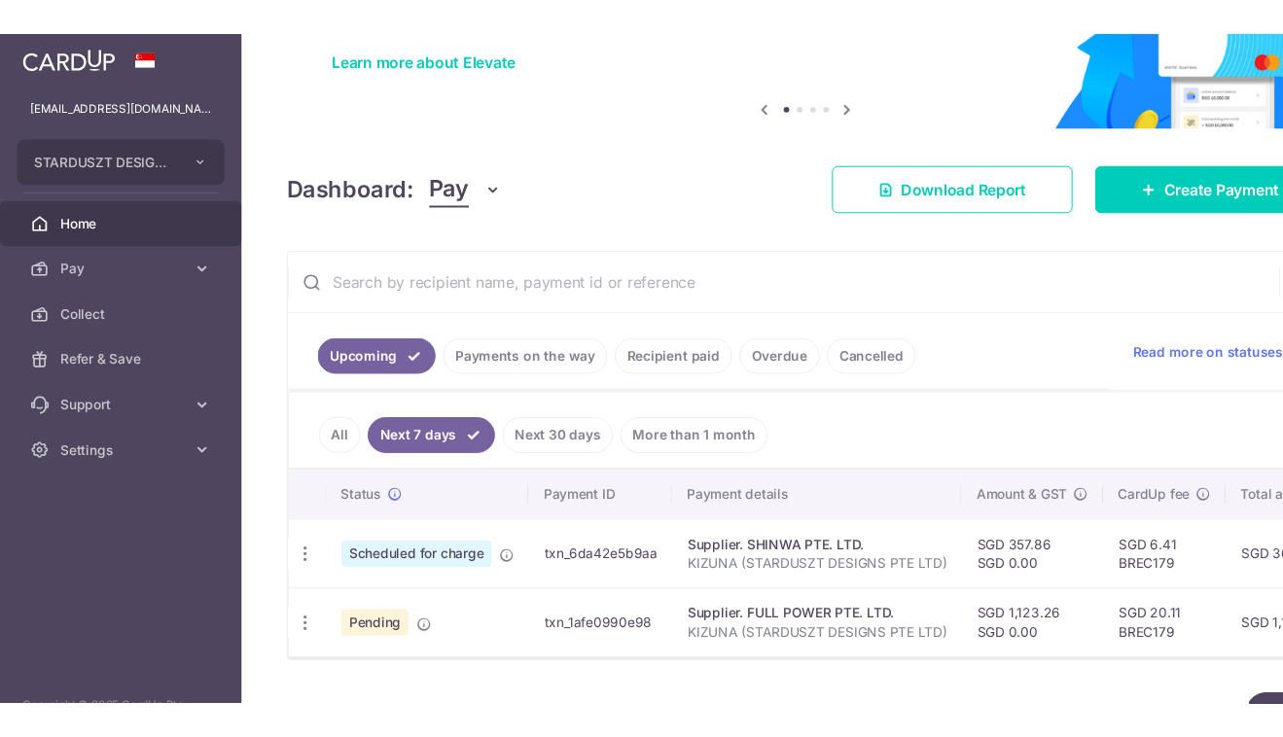
scroll to position [139, 0]
